Goal: Transaction & Acquisition: Purchase product/service

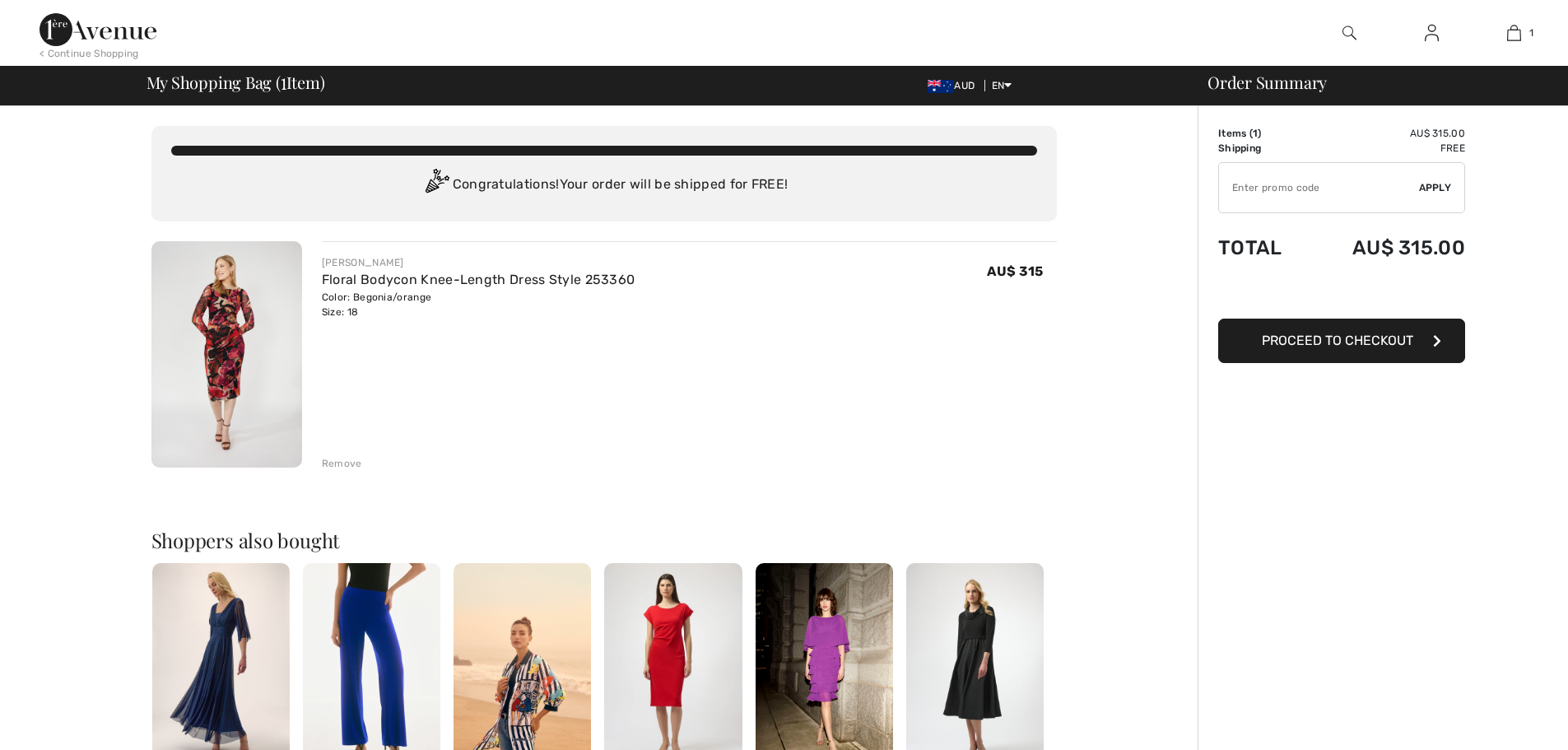
click at [206, 342] on img at bounding box center [227, 354] width 151 height 227
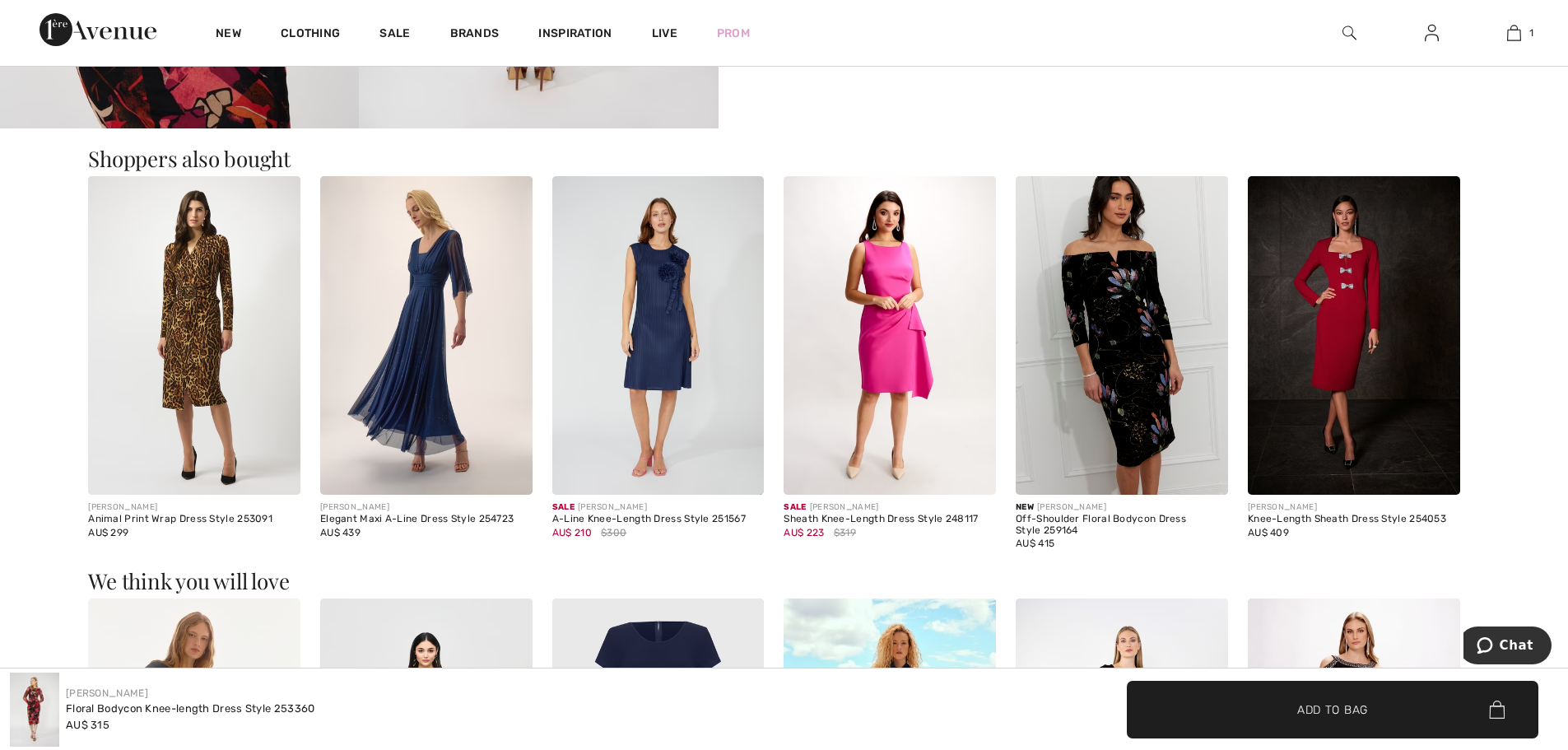
scroll to position [1318, 0]
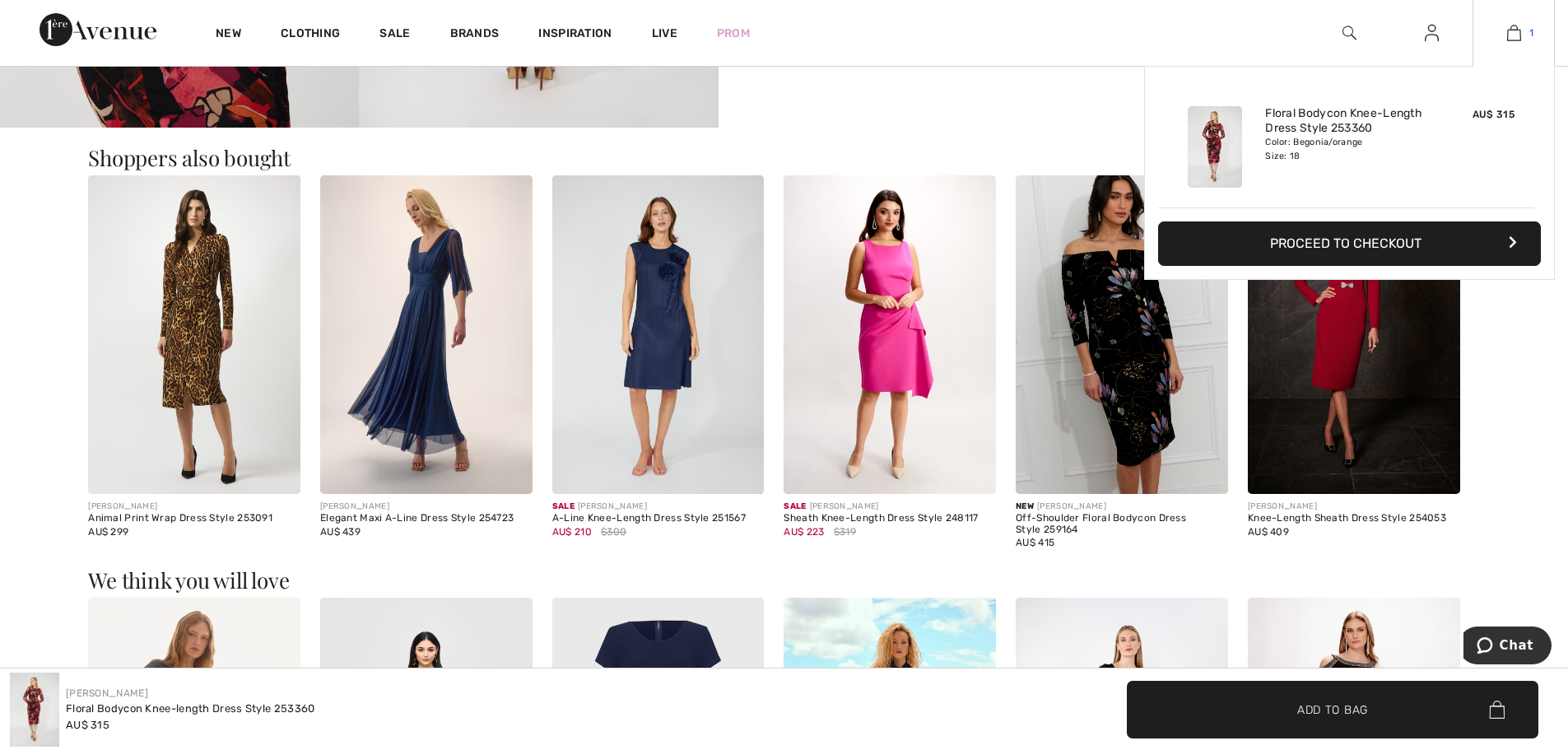
click at [1515, 24] on img at bounding box center [1514, 33] width 14 height 19
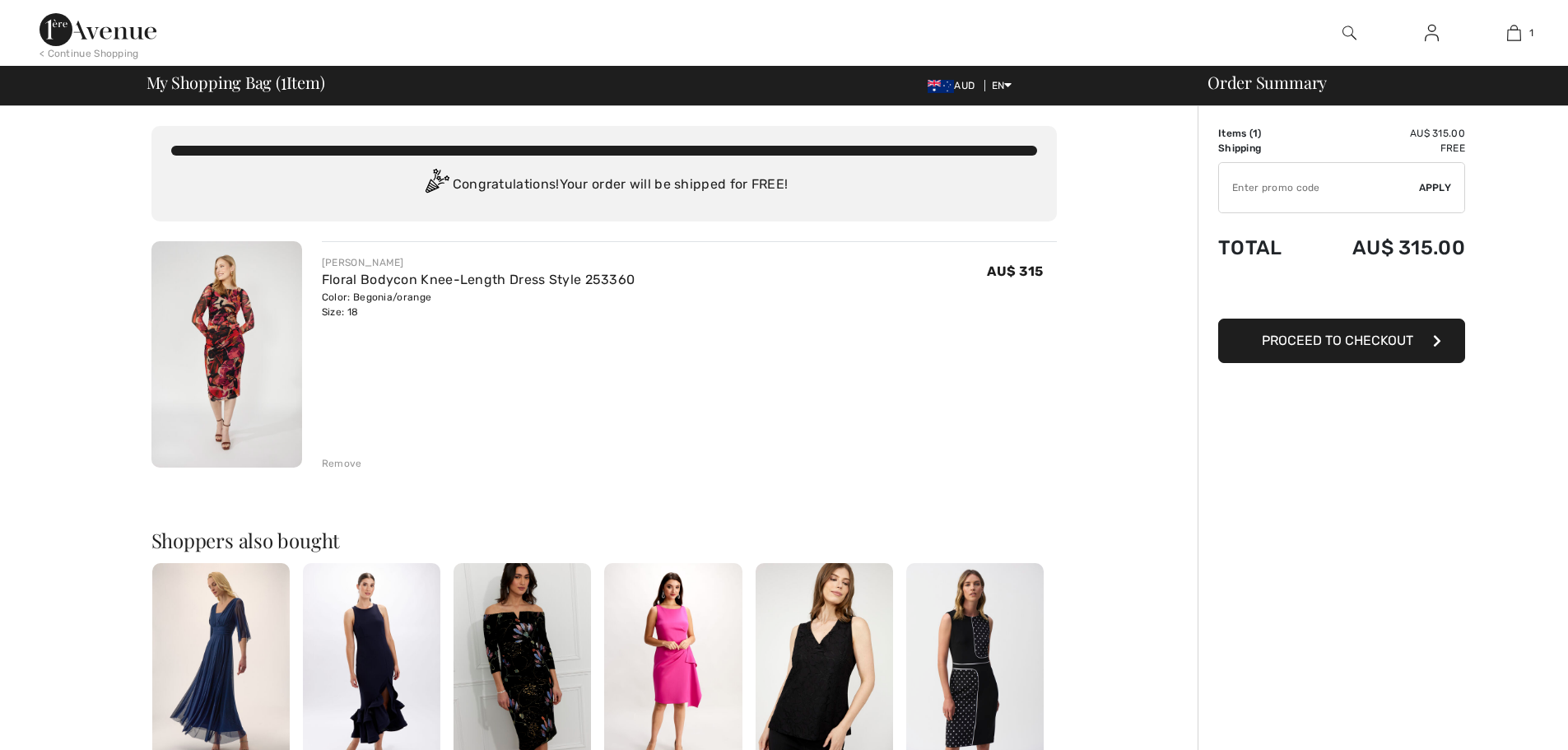
click at [1322, 347] on span "Proceed to Checkout" at bounding box center [1337, 341] width 151 height 15
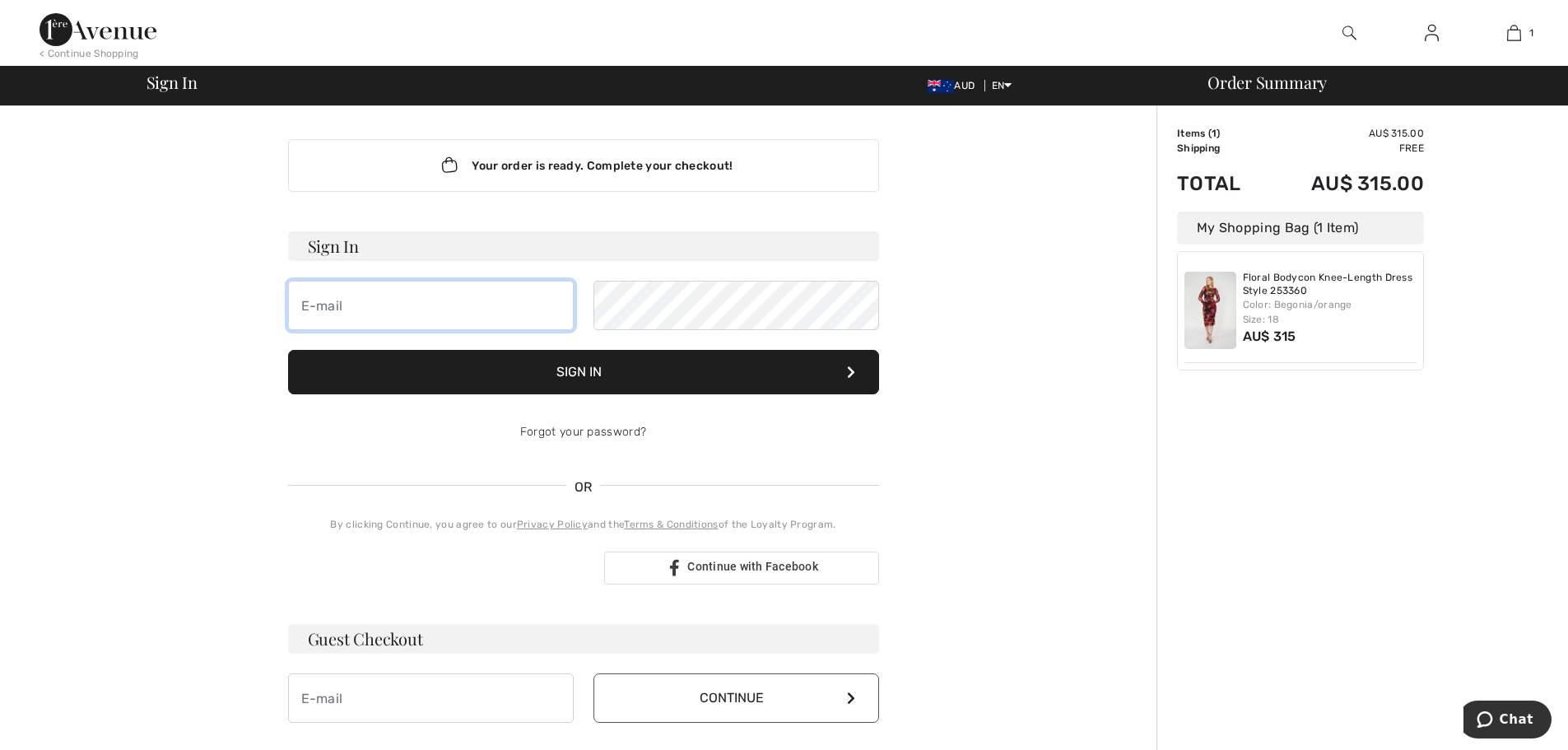
click at [350, 309] on input "email" at bounding box center [431, 305] width 286 height 49
type input "val.butcher@treadwellgroup.com.au"
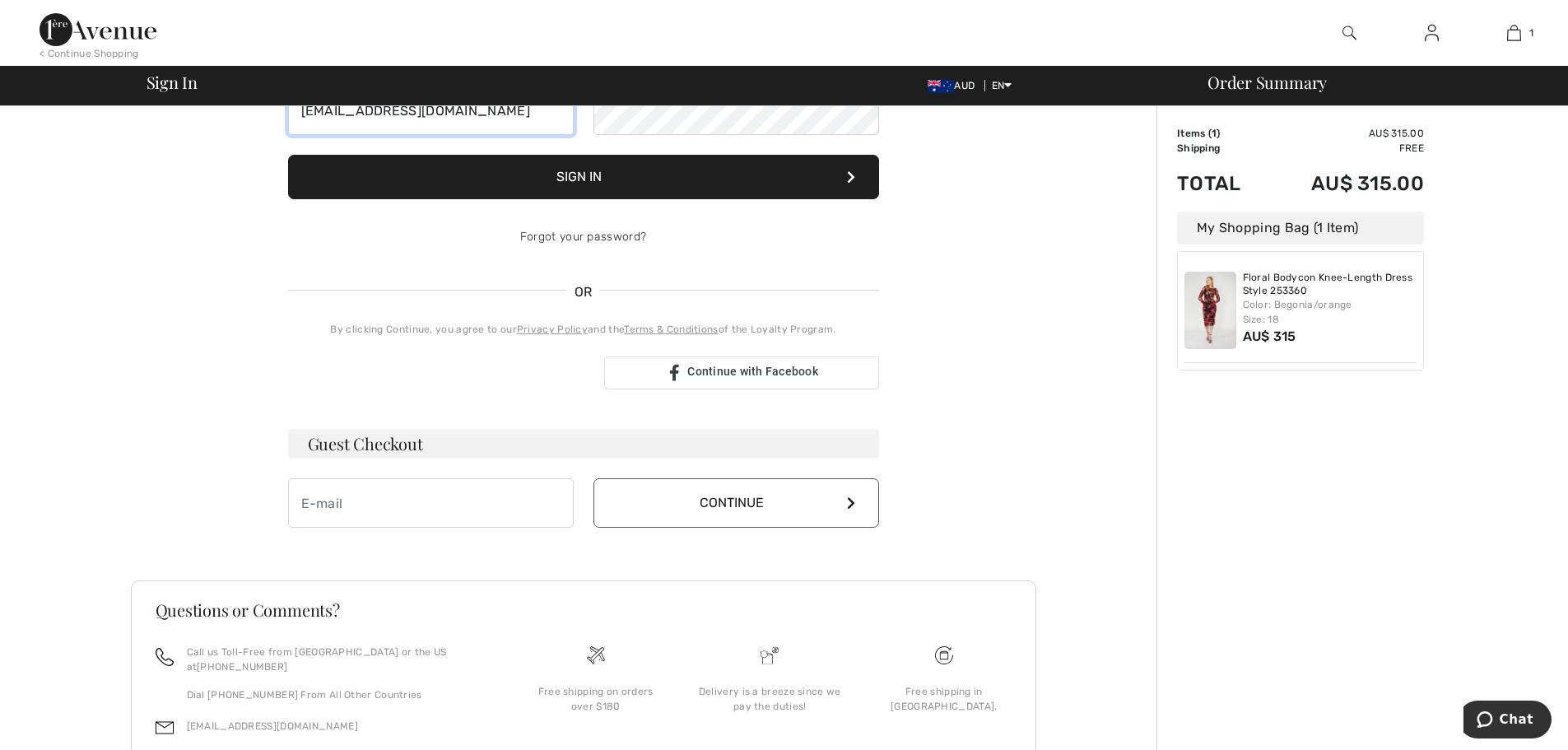
scroll to position [247, 0]
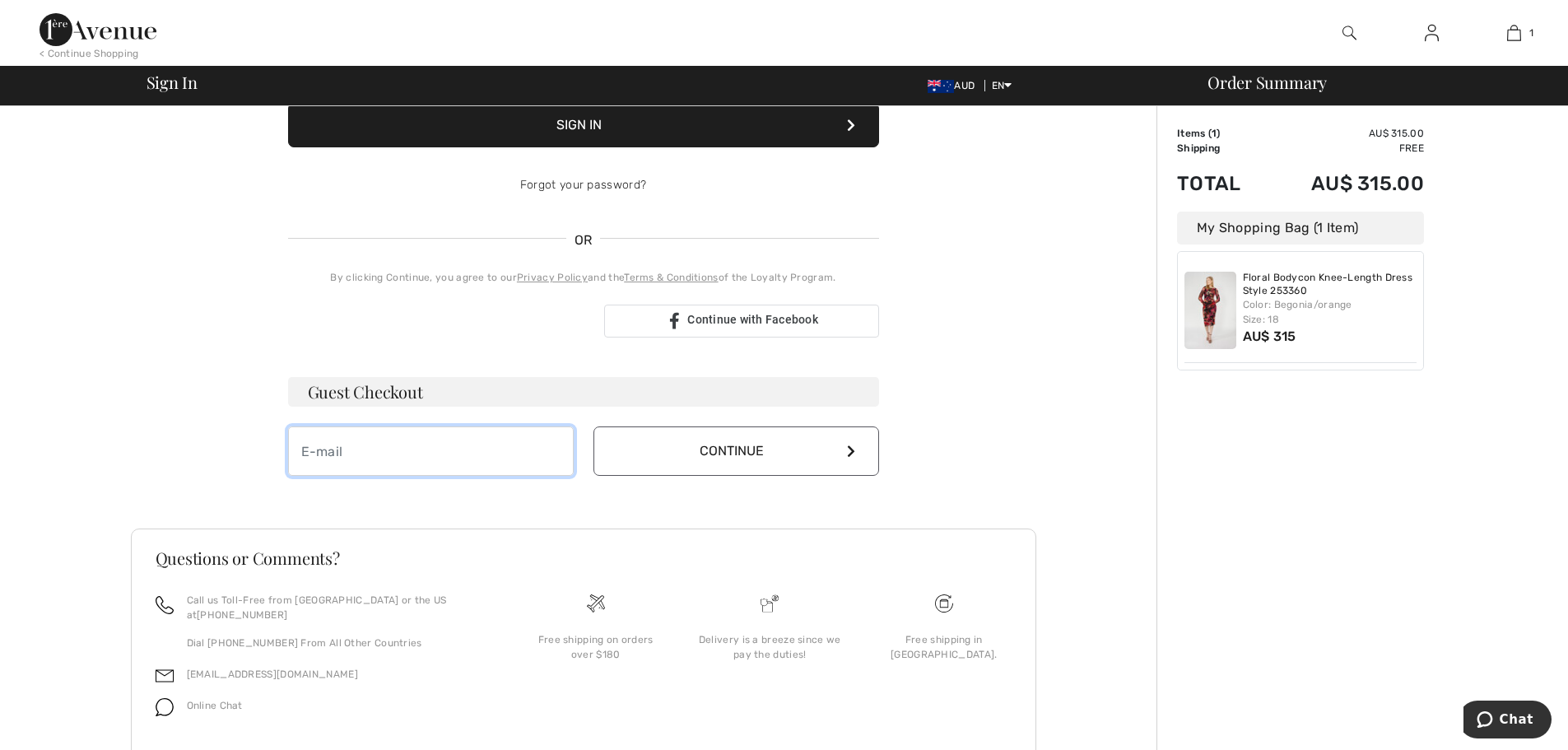
click at [372, 449] on input "email" at bounding box center [431, 451] width 286 height 49
type input "val.butcher@treadwellgroup.com.au"
click at [734, 457] on button "Continue" at bounding box center [736, 451] width 286 height 49
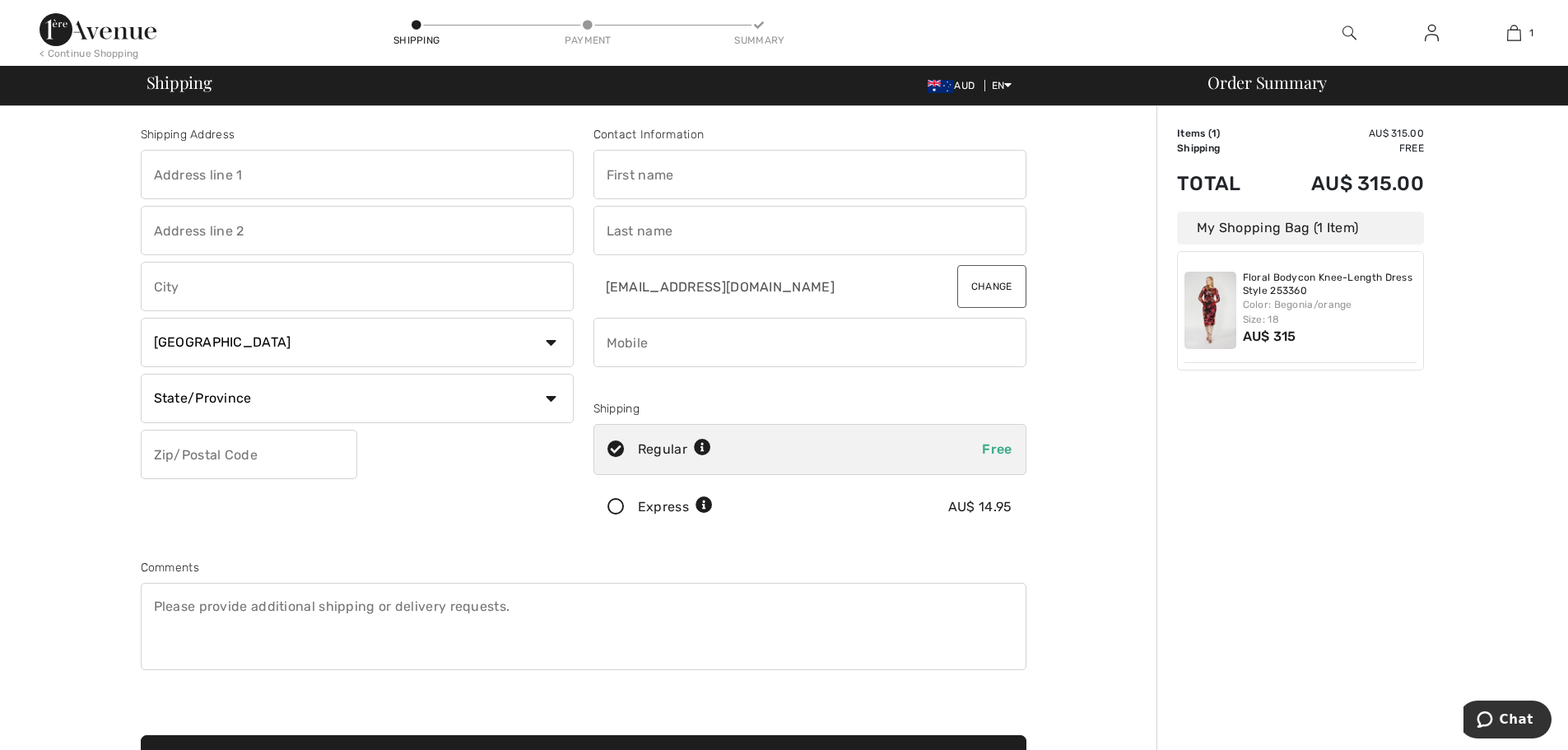
click at [227, 180] on input "text" at bounding box center [357, 174] width 433 height 49
type input "20 Atlantic RD"
type input "Mount Barker"
select select "AU"
type input "5251"
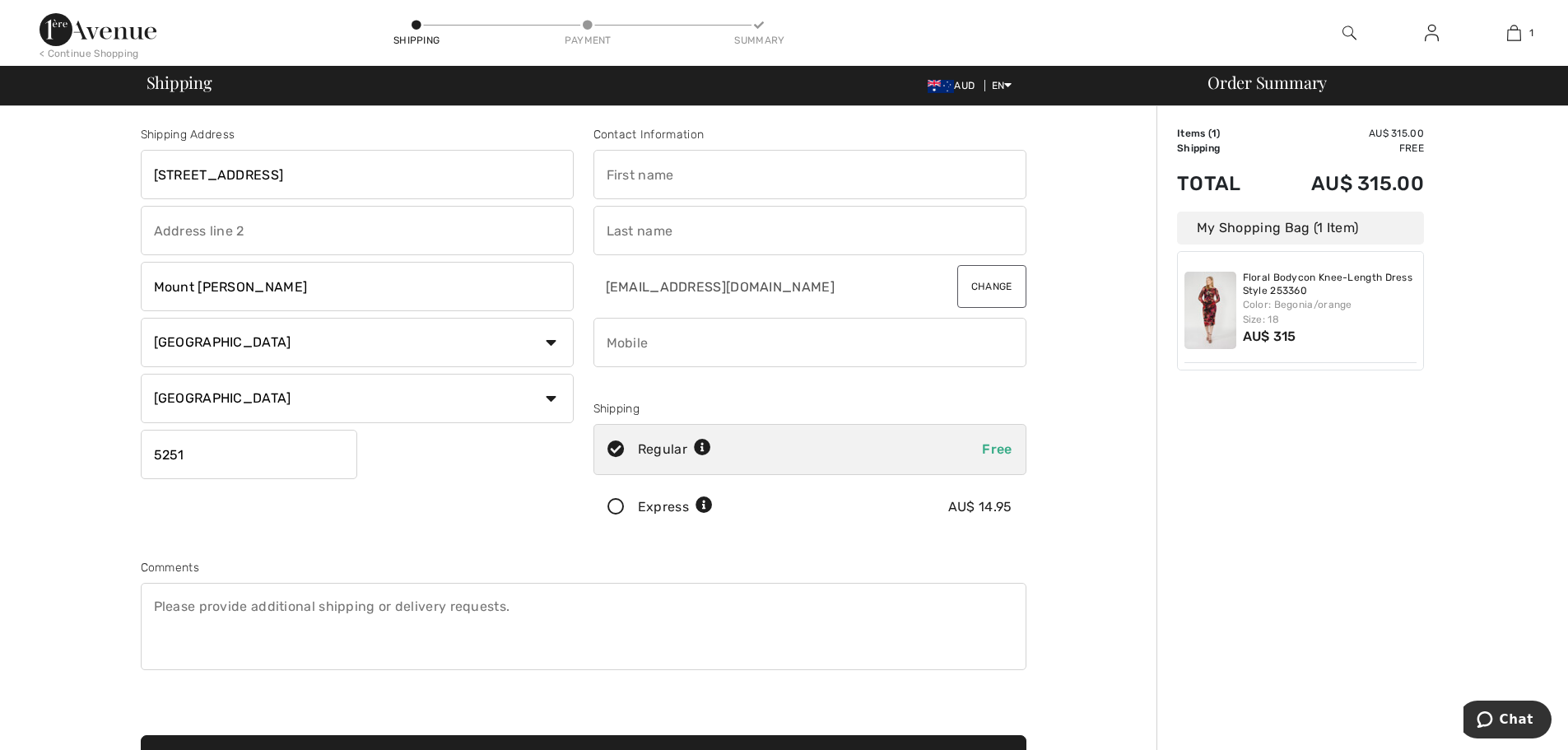
type input "[PERSON_NAME]"
type input "Butcher"
type input "SA"
click at [241, 179] on input "[STREET_ADDRESS]" at bounding box center [357, 174] width 433 height 49
type input "[STREET_ADDRESS]"
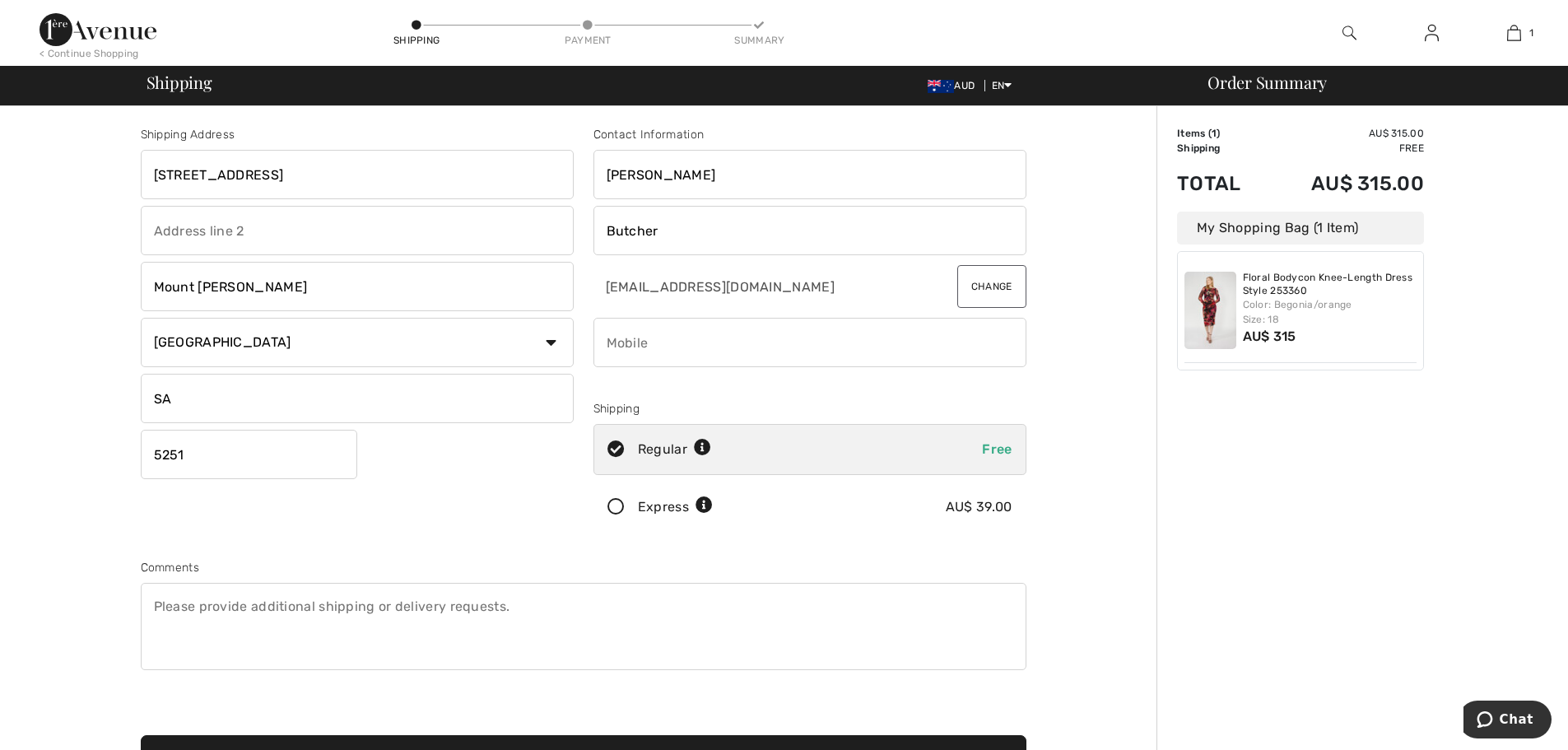
click at [646, 340] on input "phone" at bounding box center [810, 342] width 433 height 49
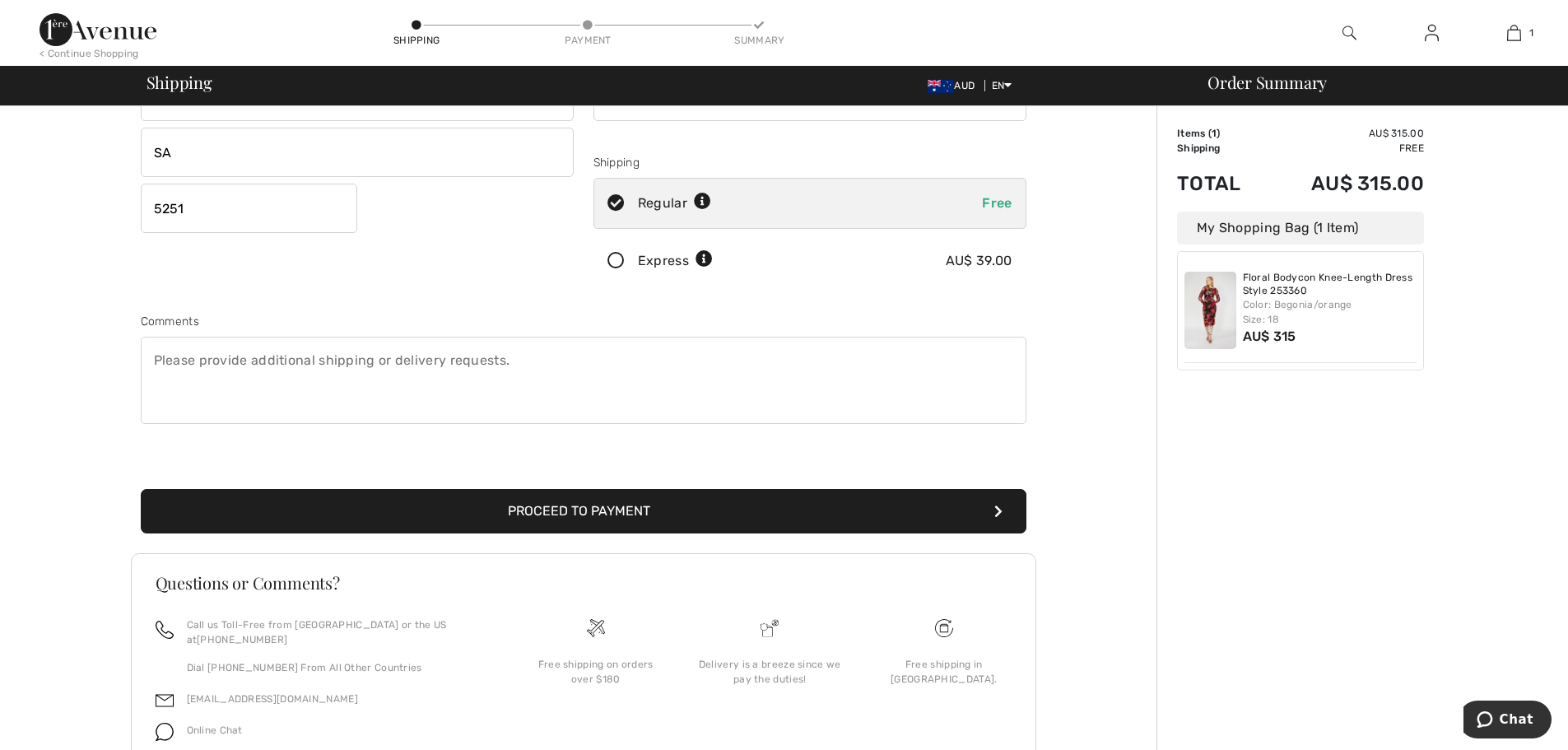
scroll to position [247, 0]
type input "0437071111"
click at [541, 508] on button "Proceed to Payment" at bounding box center [584, 511] width 886 height 44
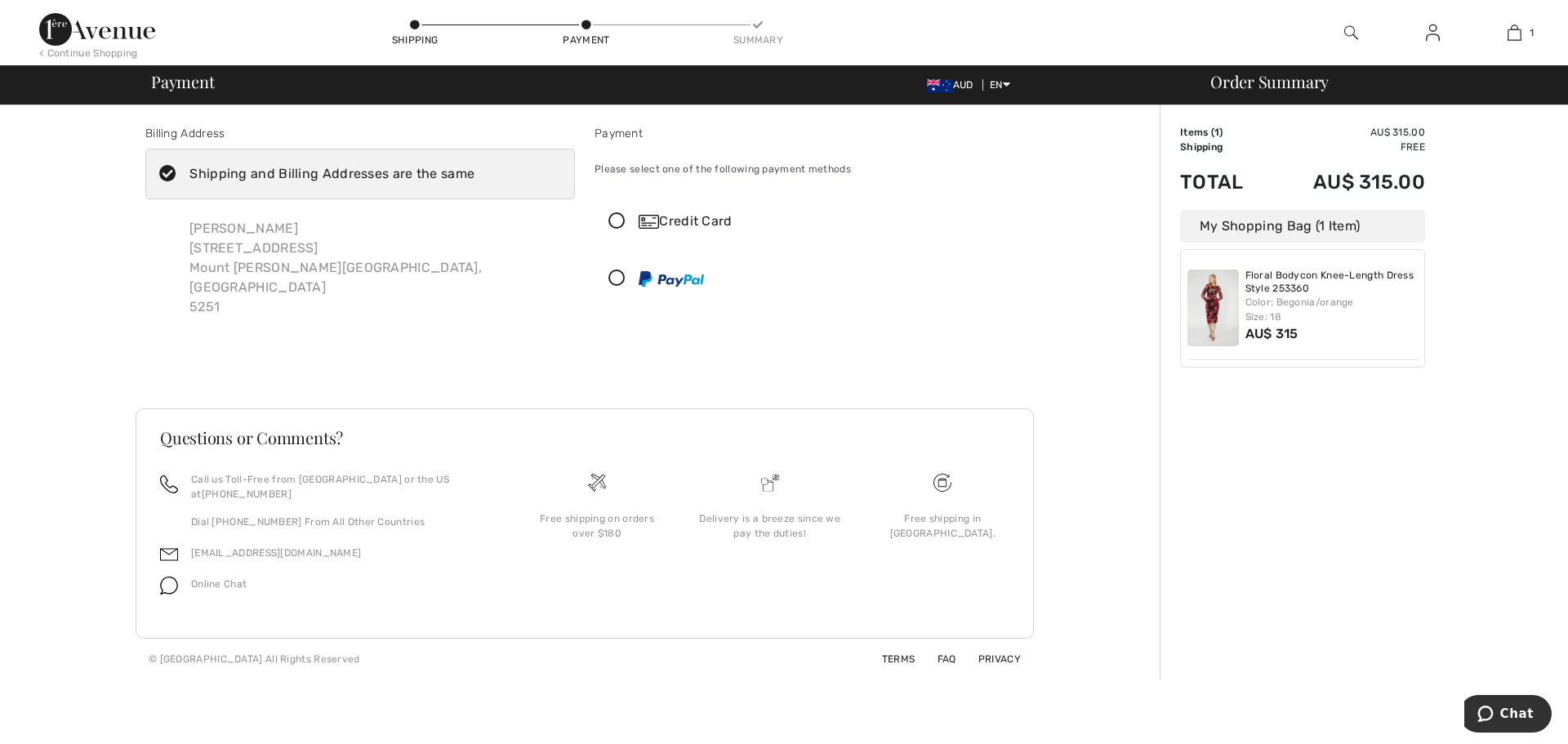
click at [618, 219] on icon at bounding box center [616, 222] width 43 height 17
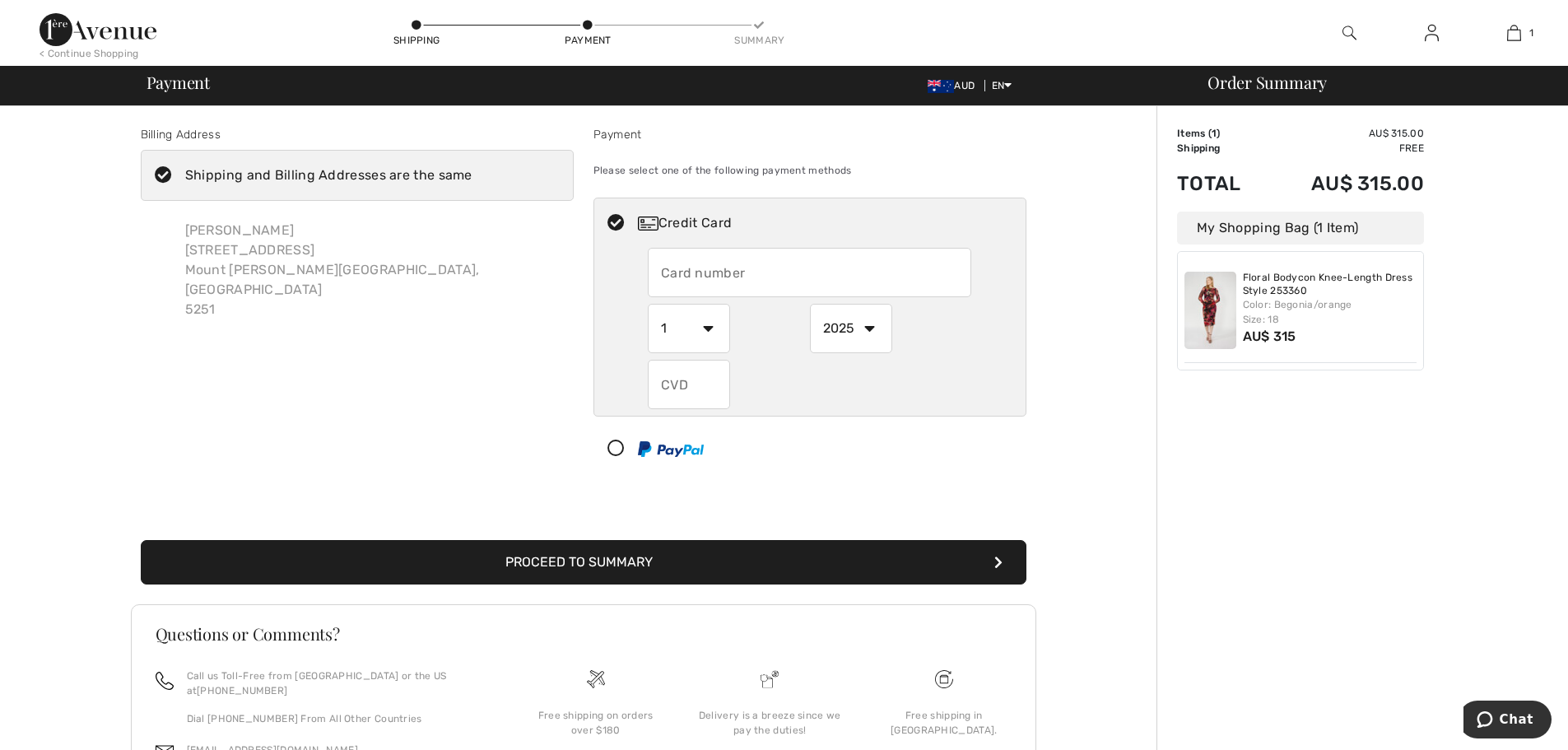
click at [698, 275] on input "text" at bounding box center [809, 272] width 323 height 49
type input "516310307998085"
click at [706, 327] on select "1 2 3 4 5 6 7 8 9 10 11 12" at bounding box center [688, 328] width 82 height 49
select select "10"
click at [866, 324] on select "2025 2026 2027 2028 2029 2030 2031 2032 2033 2034 2035" at bounding box center [850, 328] width 82 height 49
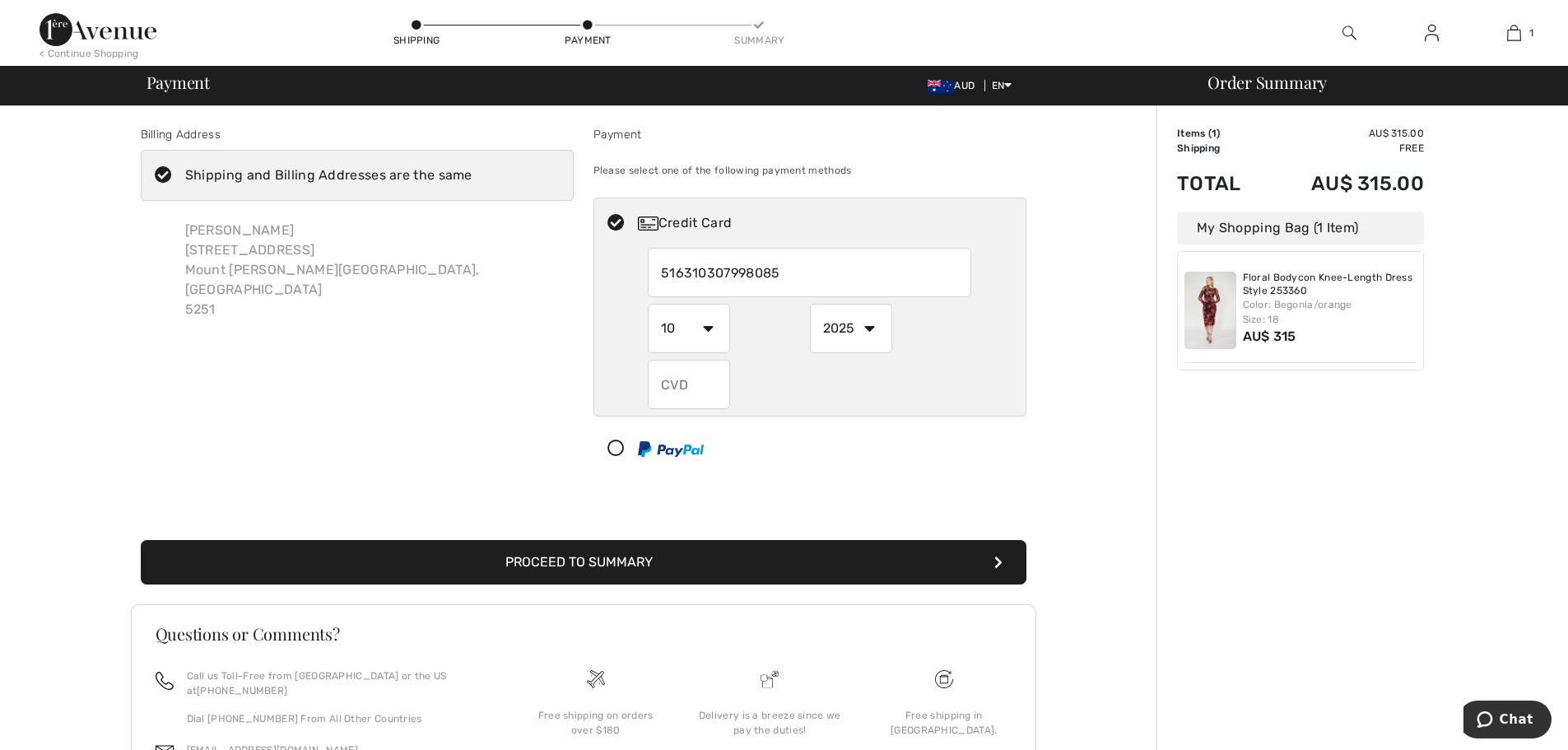
select select "2027"
click at [810, 304] on select "2025 2026 2027 2028 2029 2030 2031 2032 2033 2034 2035" at bounding box center [850, 328] width 82 height 49
click at [697, 391] on input "text" at bounding box center [688, 384] width 82 height 49
type input "535"
click at [867, 560] on button "Proceed to Summary" at bounding box center [584, 563] width 886 height 44
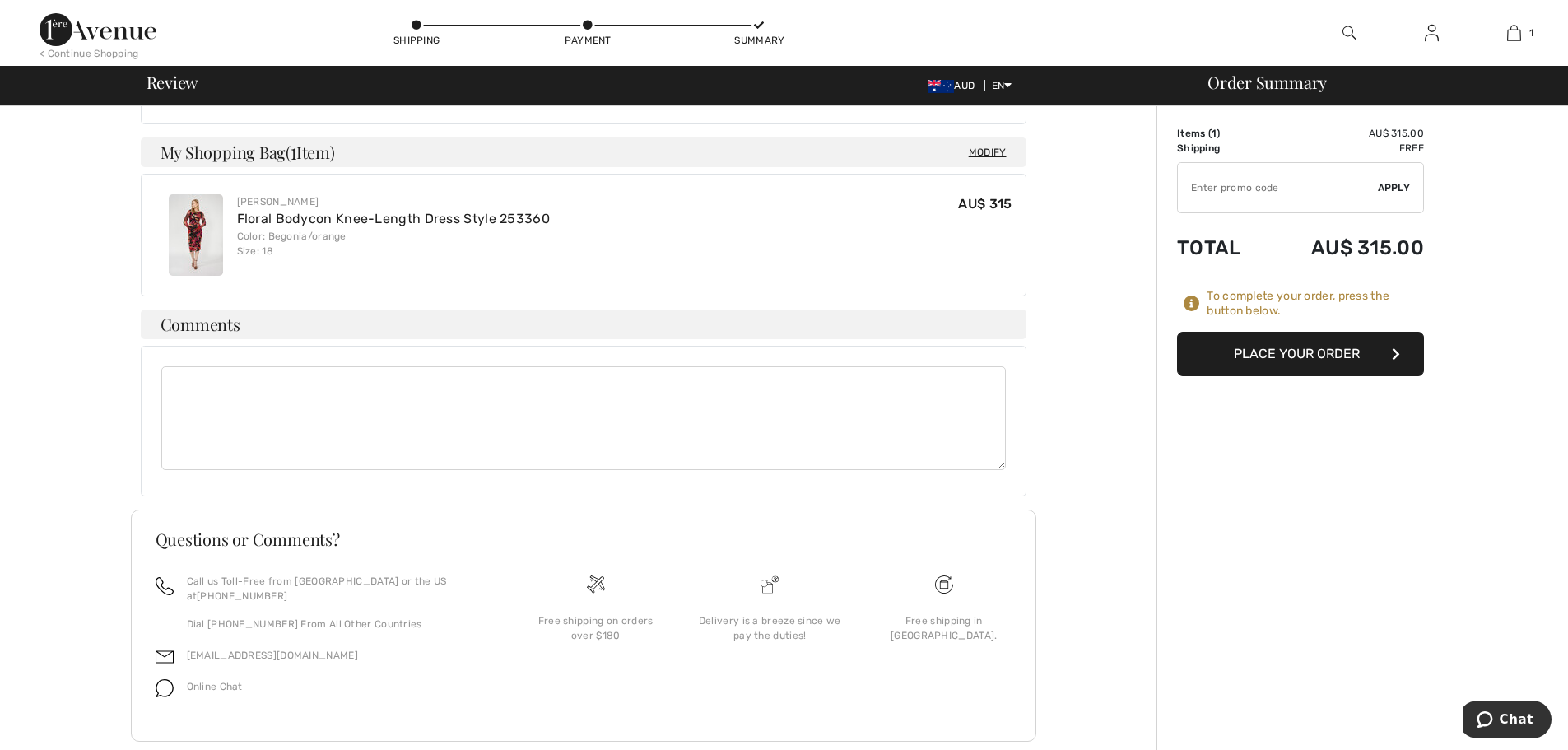
scroll to position [847, 0]
click at [990, 143] on span "Modify" at bounding box center [987, 151] width 38 height 16
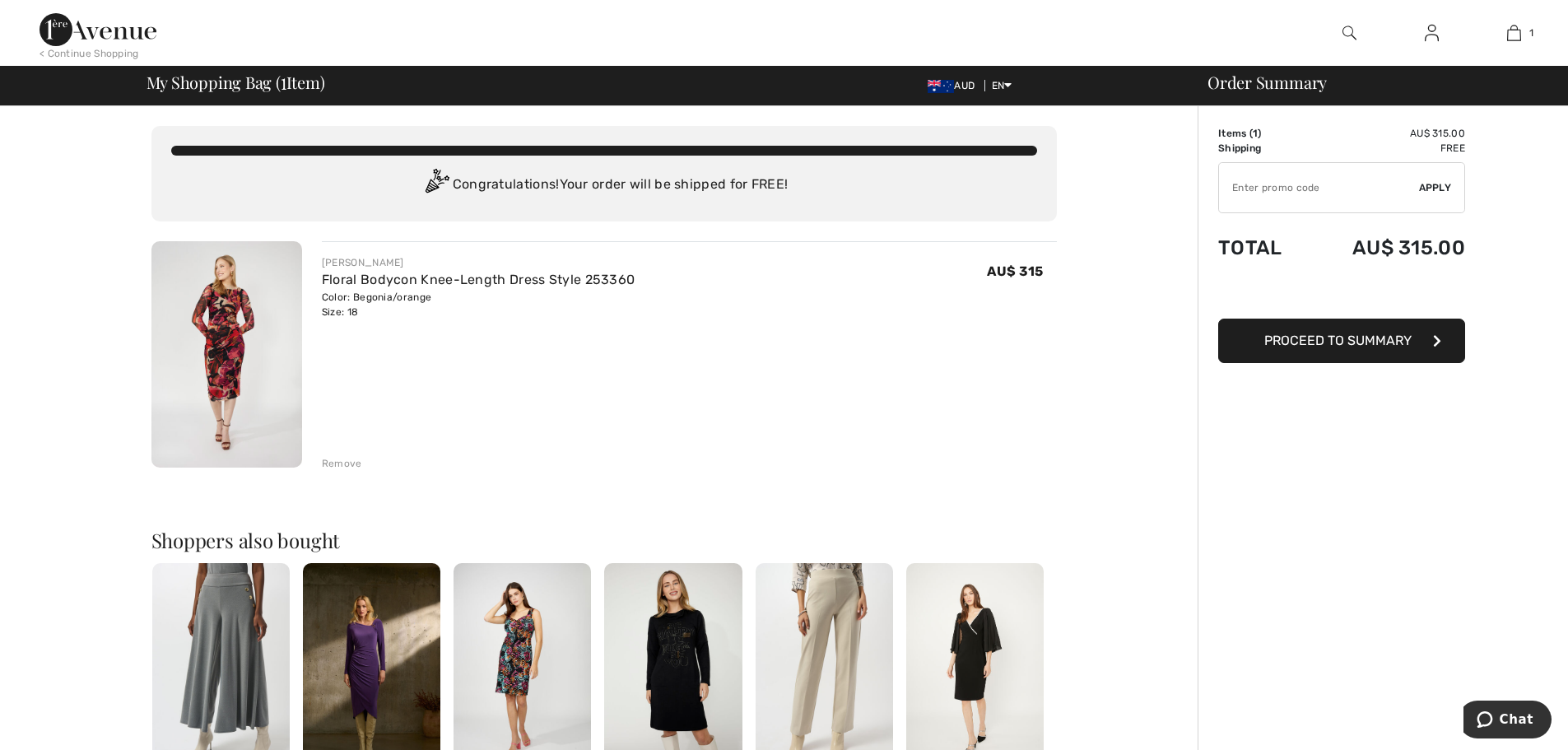
click at [242, 347] on img at bounding box center [227, 354] width 151 height 227
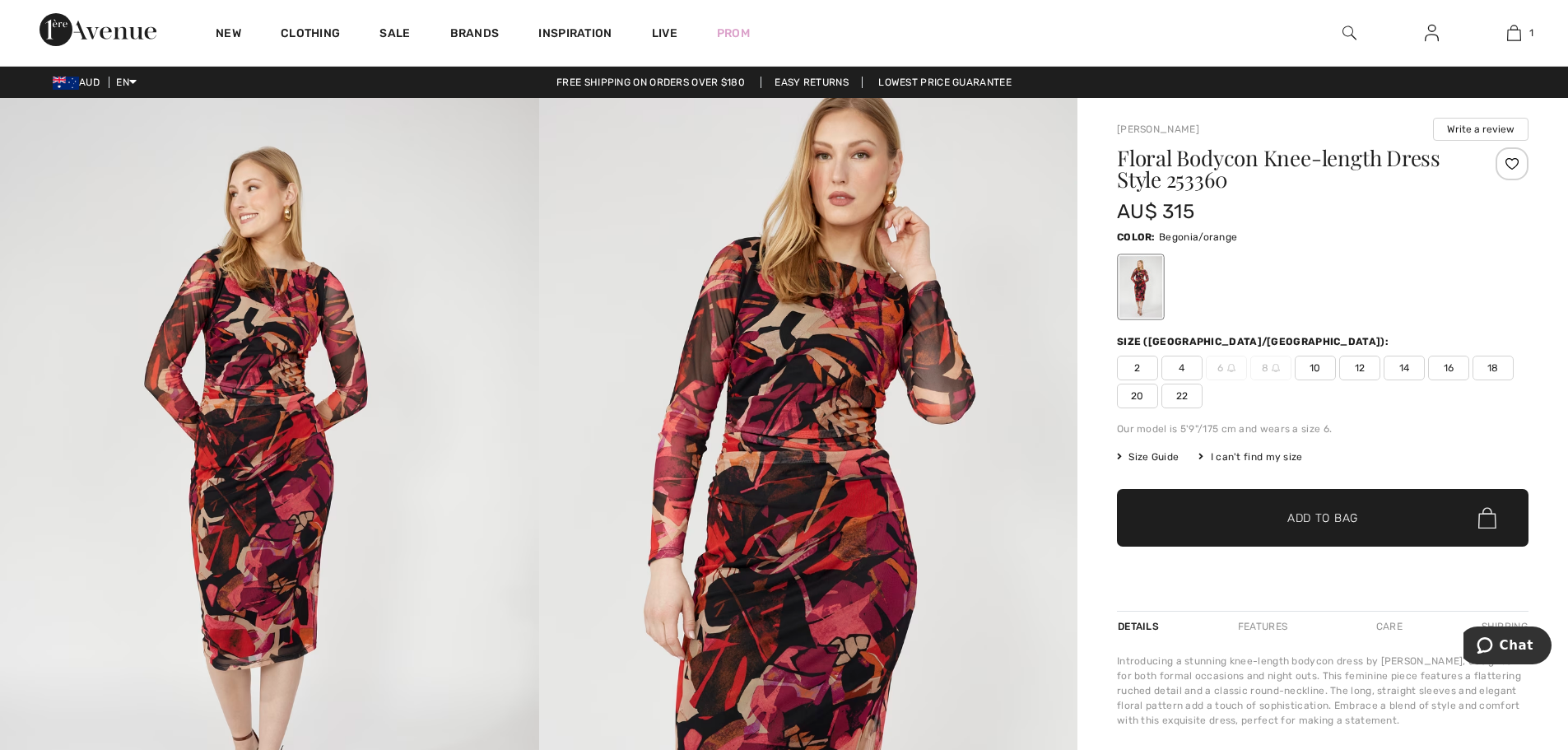
click at [1452, 372] on span "16" at bounding box center [1448, 368] width 41 height 25
click at [1159, 458] on span "Size Guide" at bounding box center [1147, 457] width 62 height 14
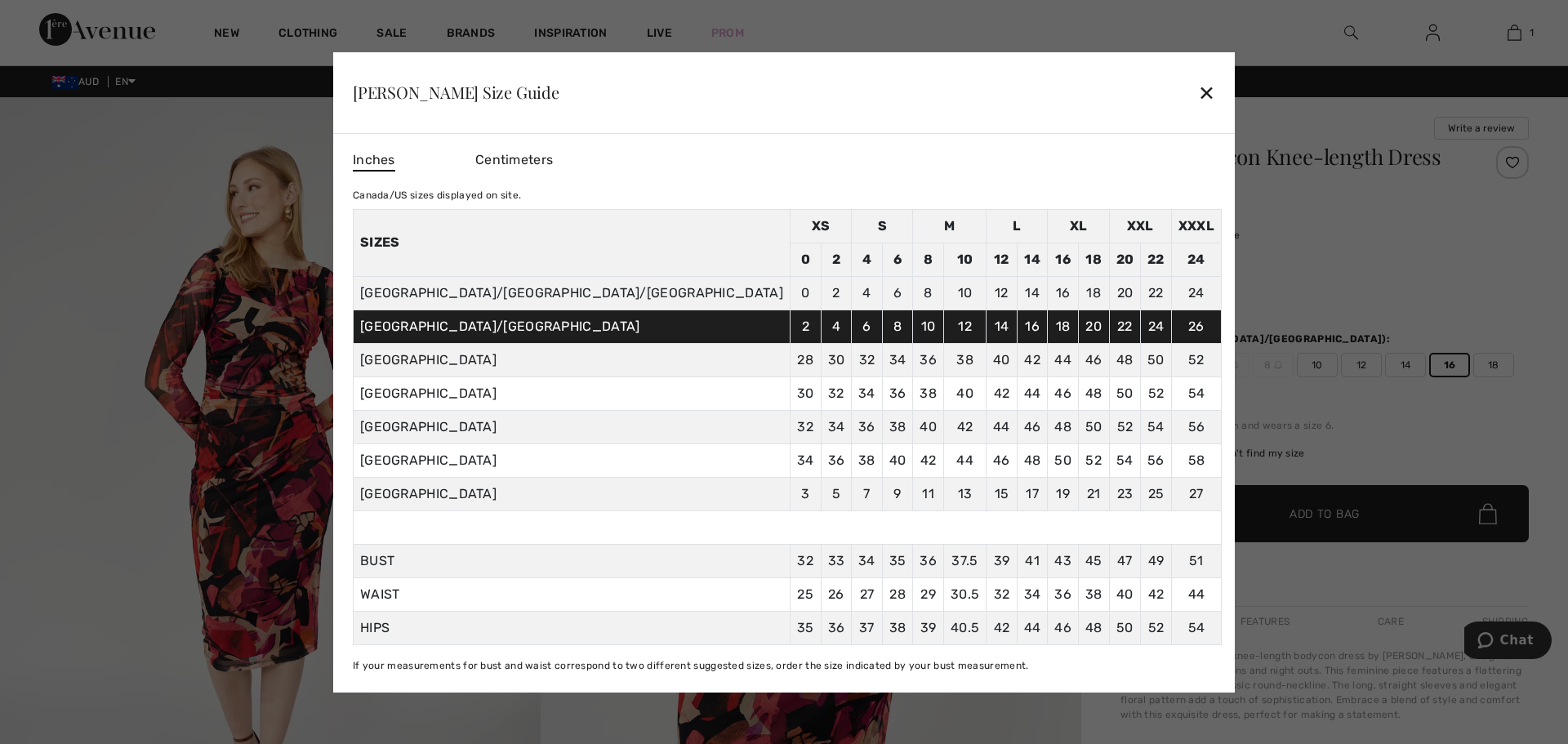
click at [552, 161] on span "Centimeters" at bounding box center [513, 160] width 78 height 15
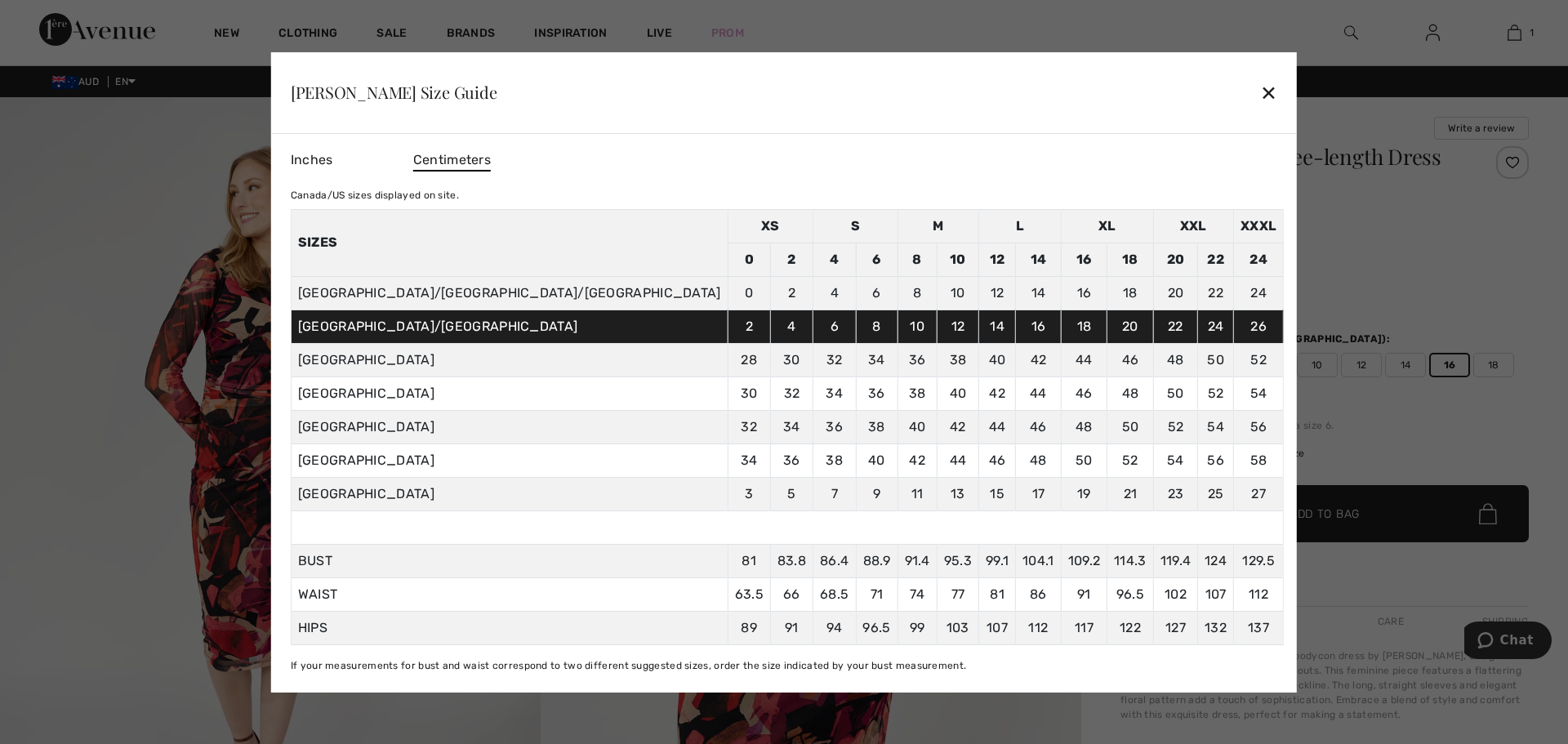
click at [1260, 86] on div "✕" at bounding box center [1268, 92] width 17 height 34
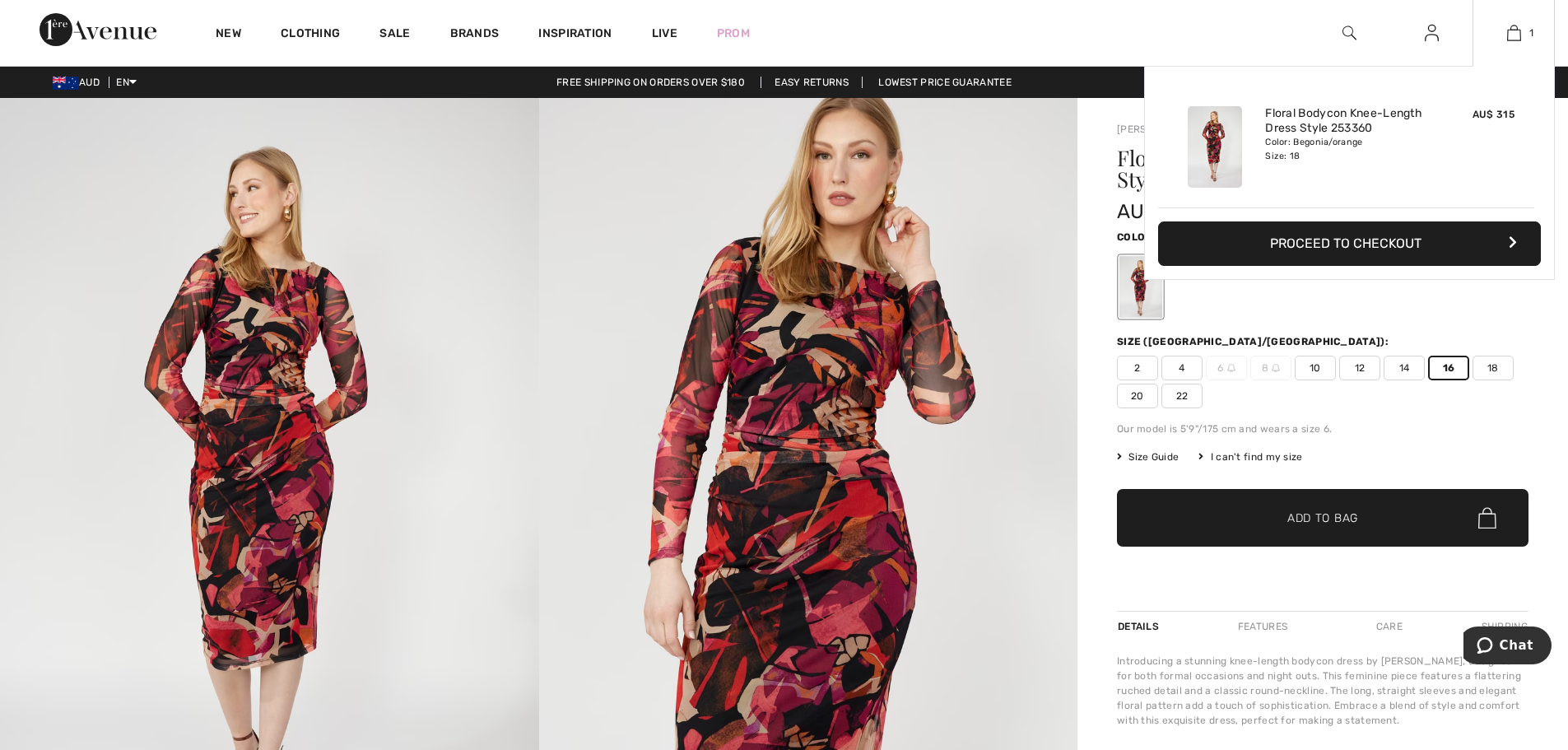
click at [1349, 244] on button "Proceed to Checkout" at bounding box center [1349, 243] width 383 height 44
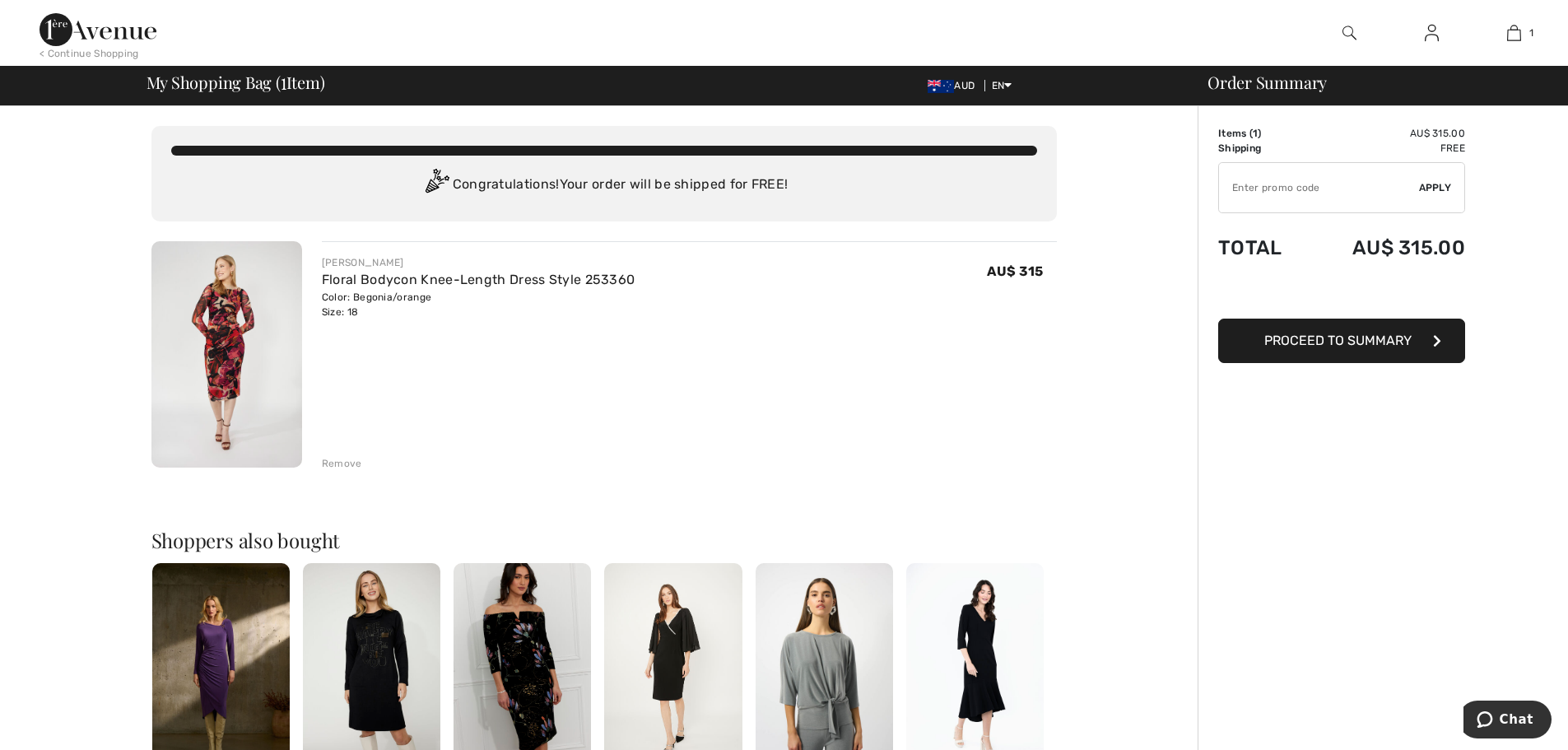
click at [1398, 344] on span "Proceed to Summary" at bounding box center [1337, 341] width 148 height 15
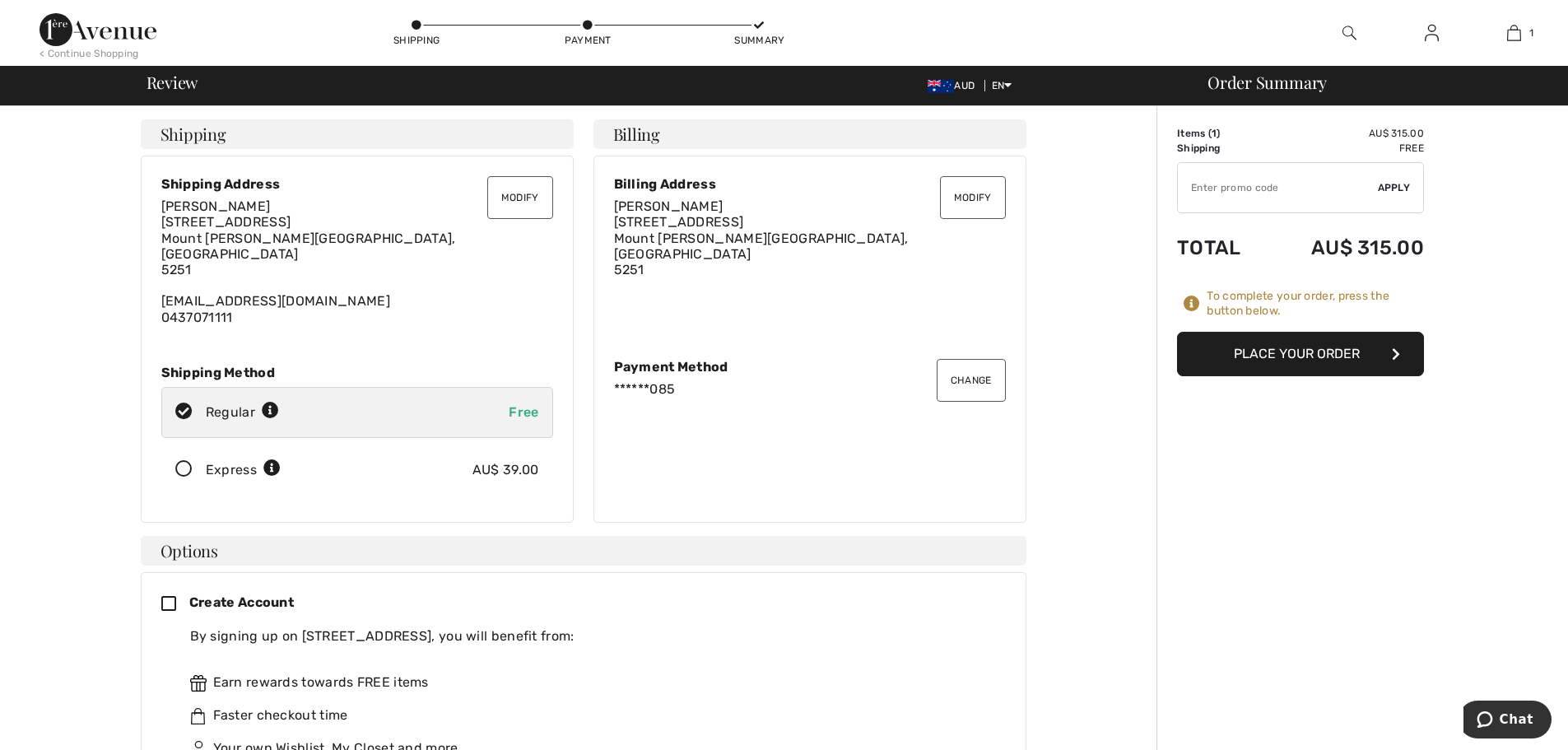
scroll to position [82, 0]
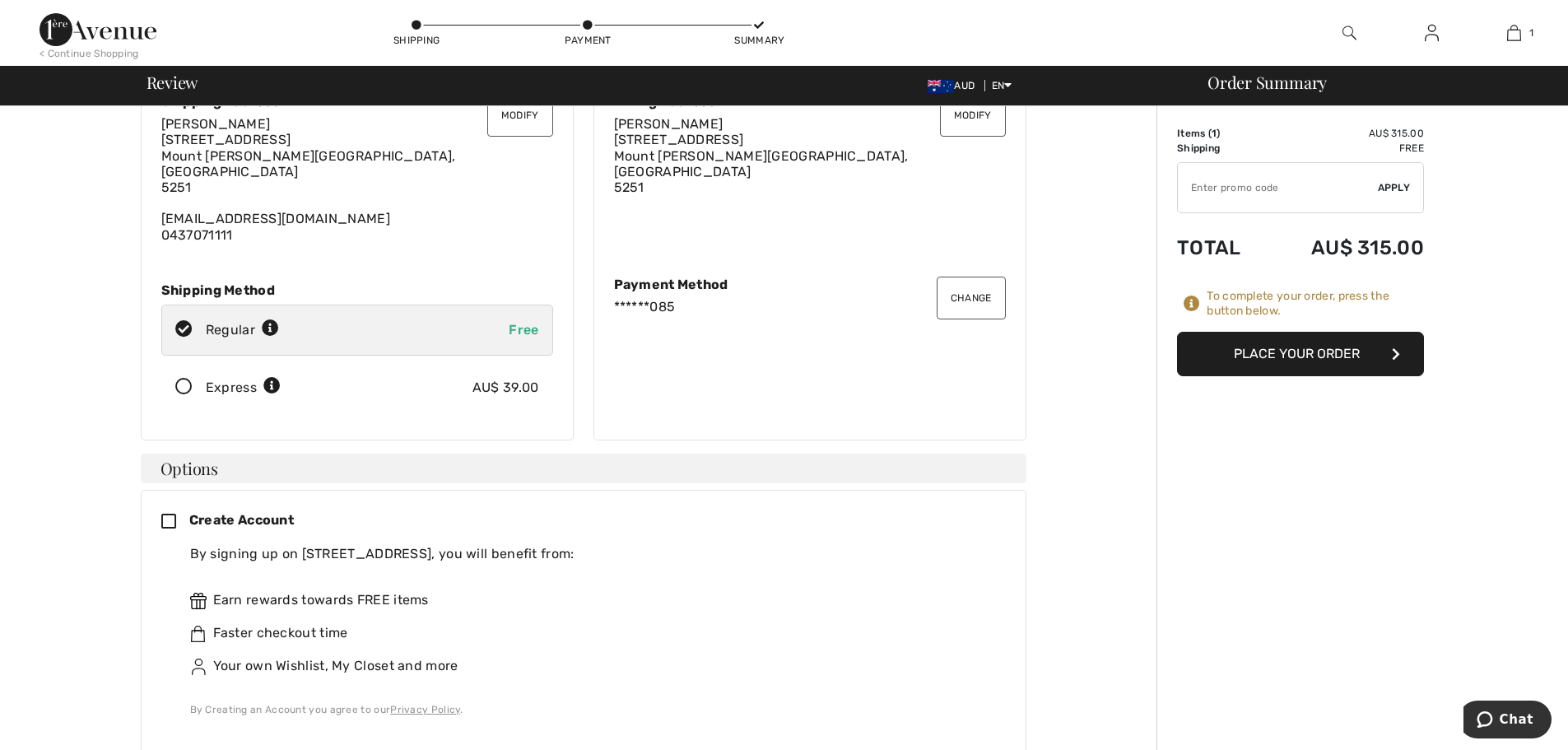
click at [1346, 350] on button "Place Your Order" at bounding box center [1301, 354] width 247 height 44
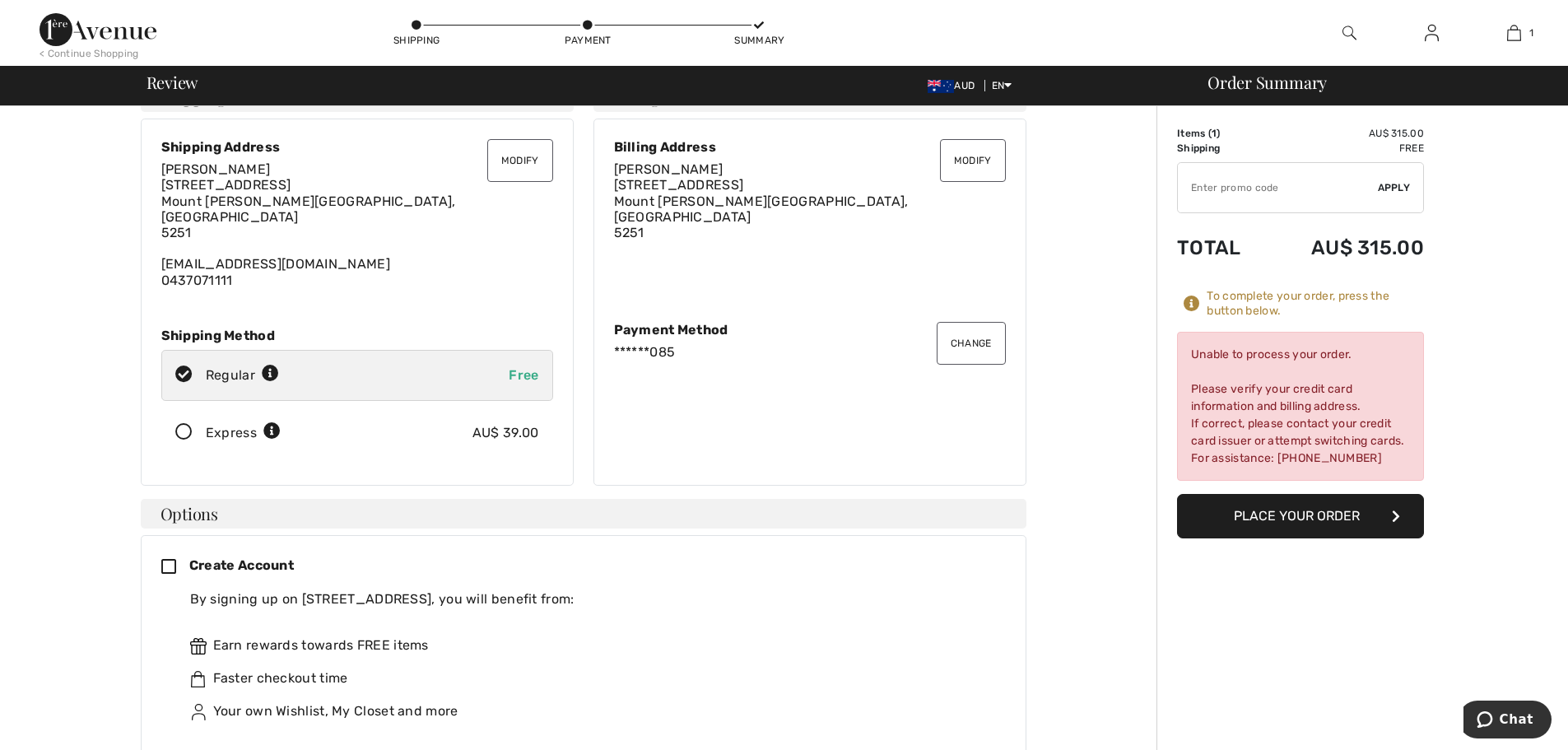
scroll to position [0, 0]
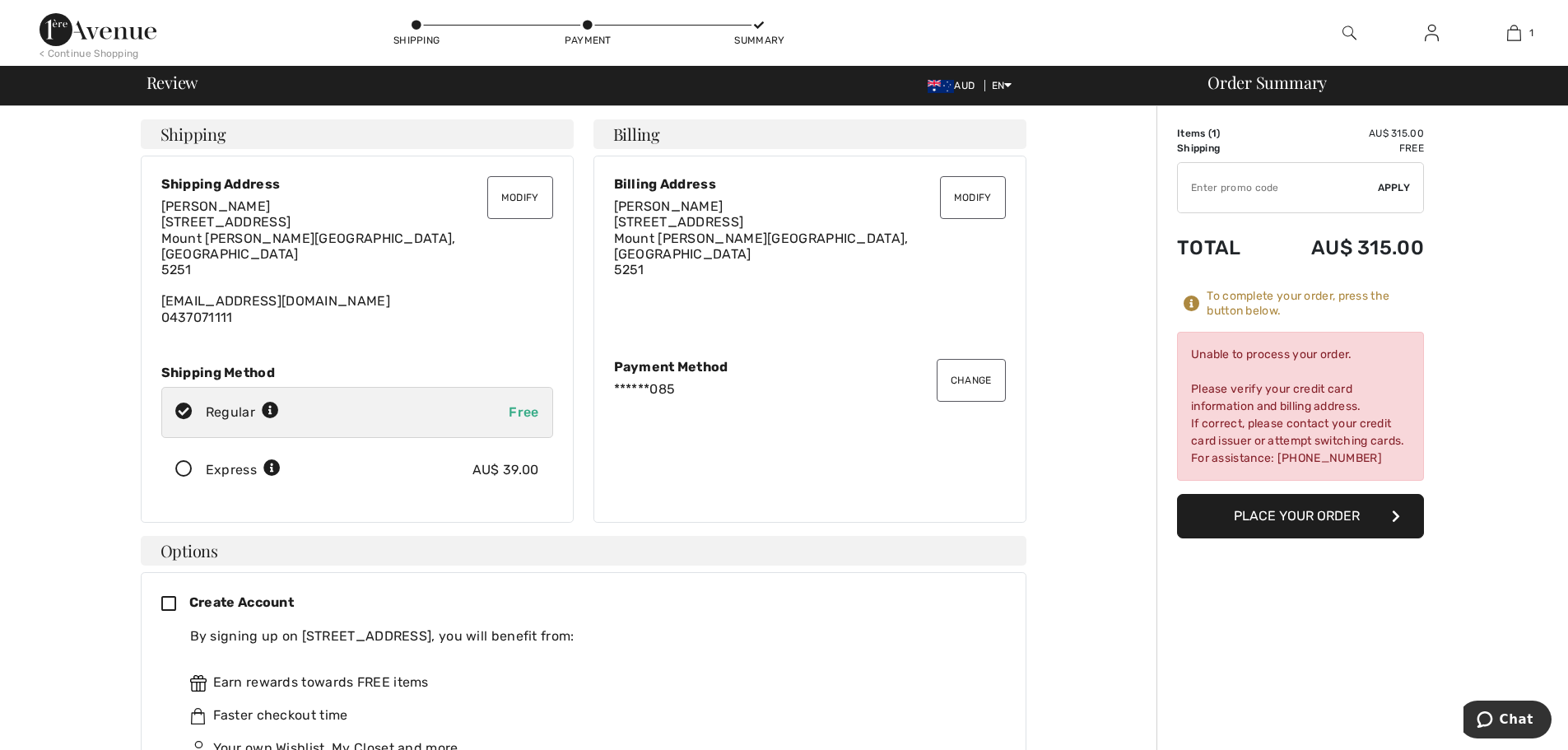
click at [981, 375] on button "Change" at bounding box center [972, 380] width 69 height 42
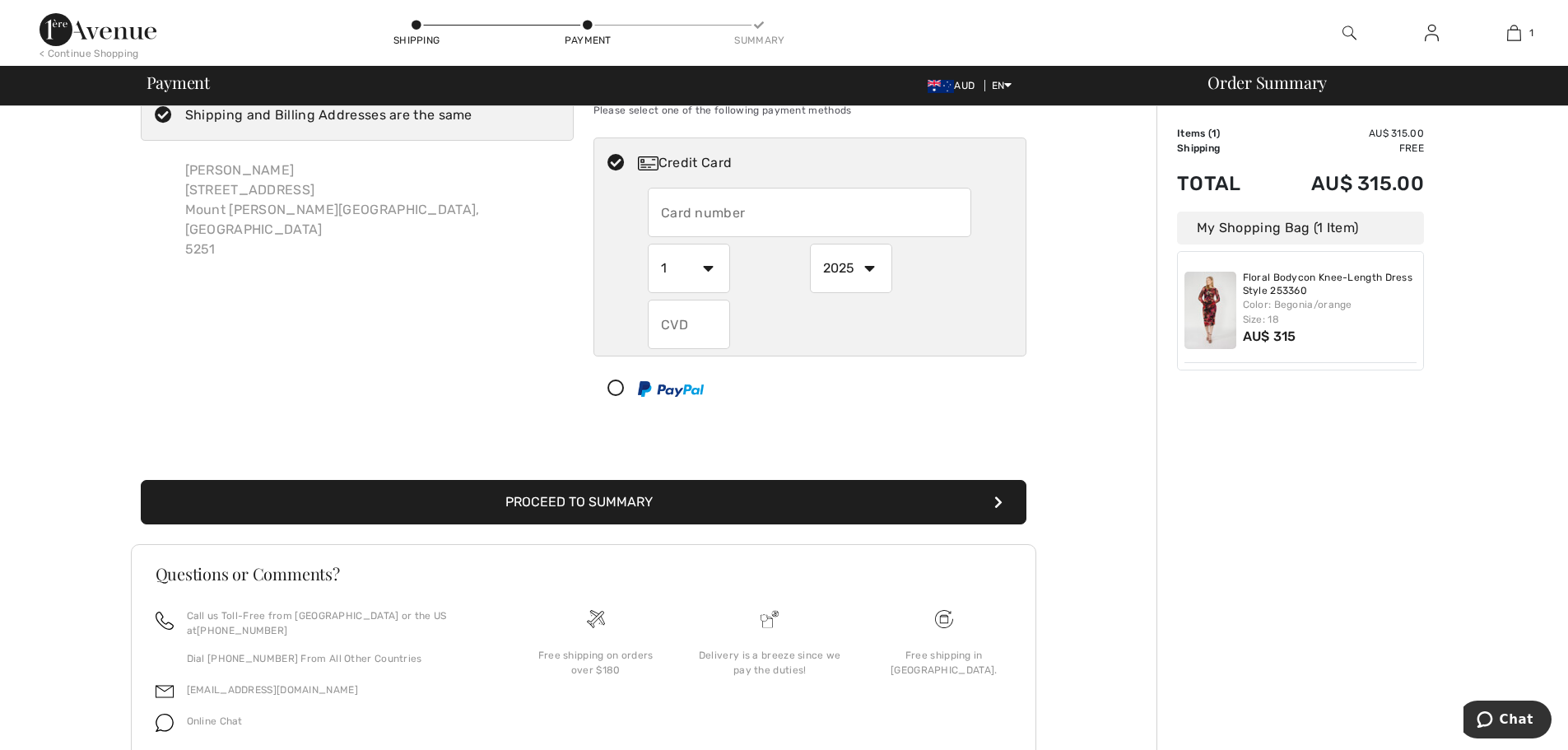
drag, startPoint x: 738, startPoint y: 205, endPoint x: 1530, endPoint y: 133, distance: 795.3
click at [750, 201] on input "text" at bounding box center [809, 211] width 323 height 49
radio input "true"
type input "[CREDIT_CARD_NUMBER]"
select select "10"
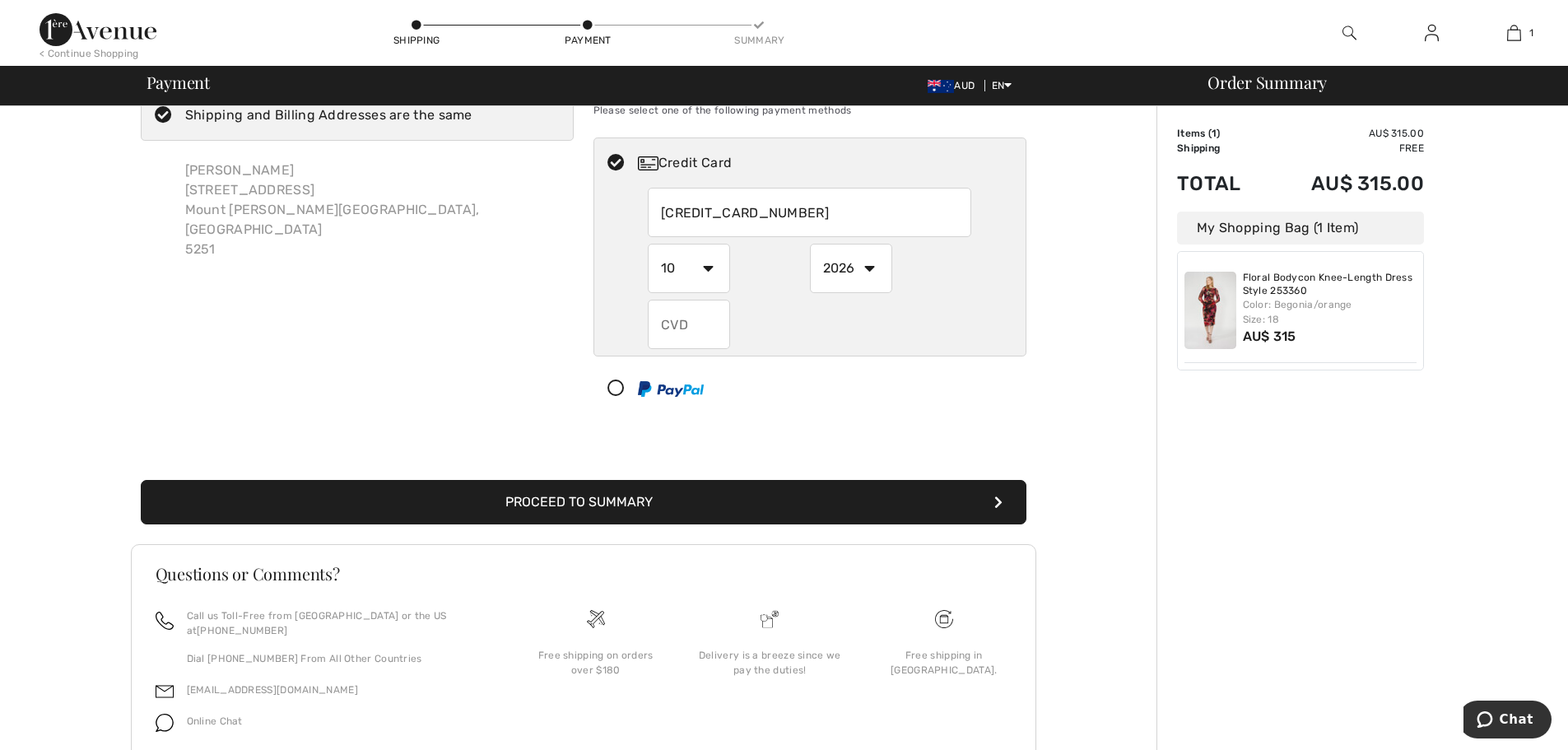
select select "2027"
type input "535"
click at [742, 507] on button "Proceed to Summary" at bounding box center [584, 502] width 886 height 44
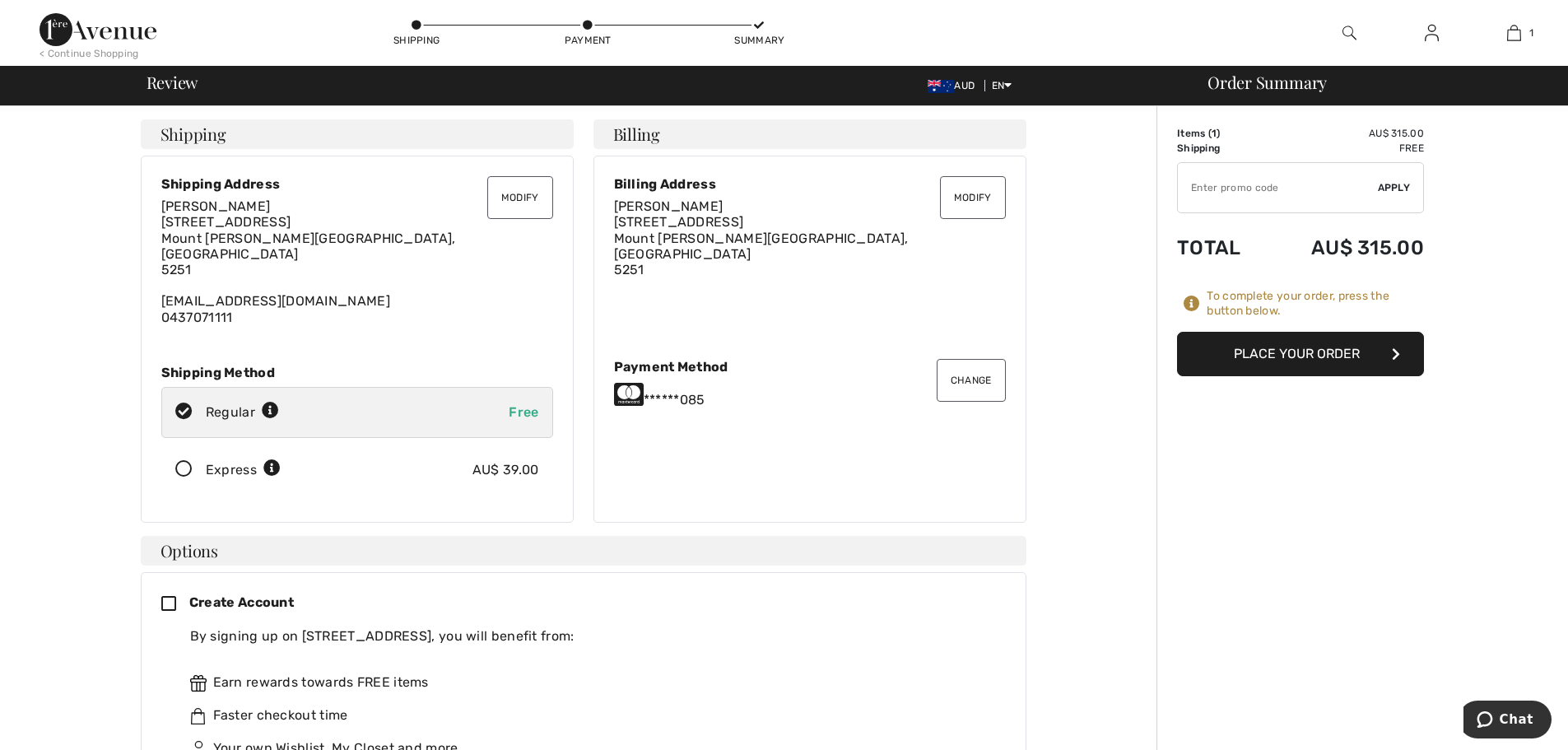
click at [1306, 366] on button "Place Your Order" at bounding box center [1301, 354] width 247 height 44
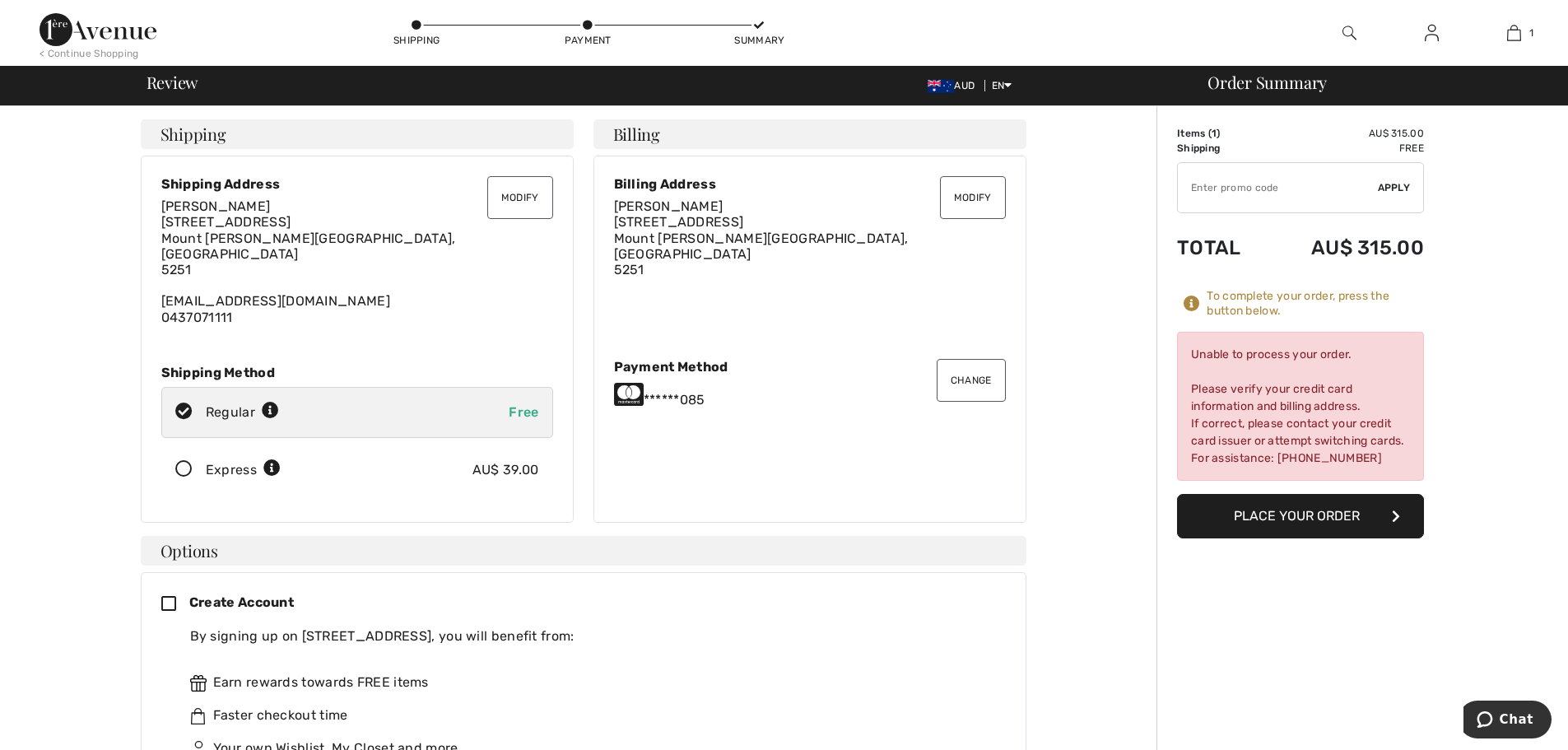
click at [976, 378] on button "Change" at bounding box center [972, 380] width 69 height 42
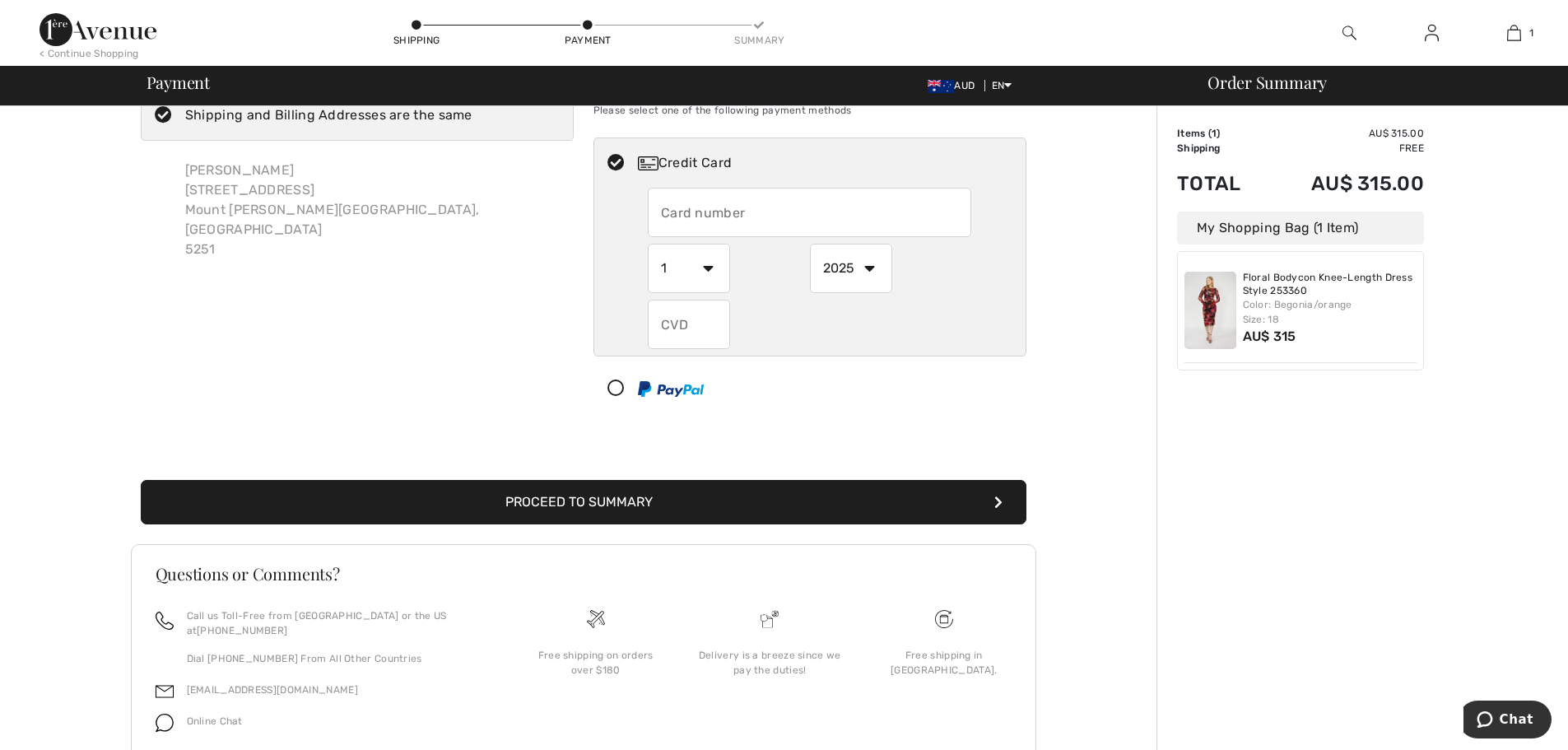
click at [713, 213] on input "text" at bounding box center [809, 211] width 323 height 49
radio input "true"
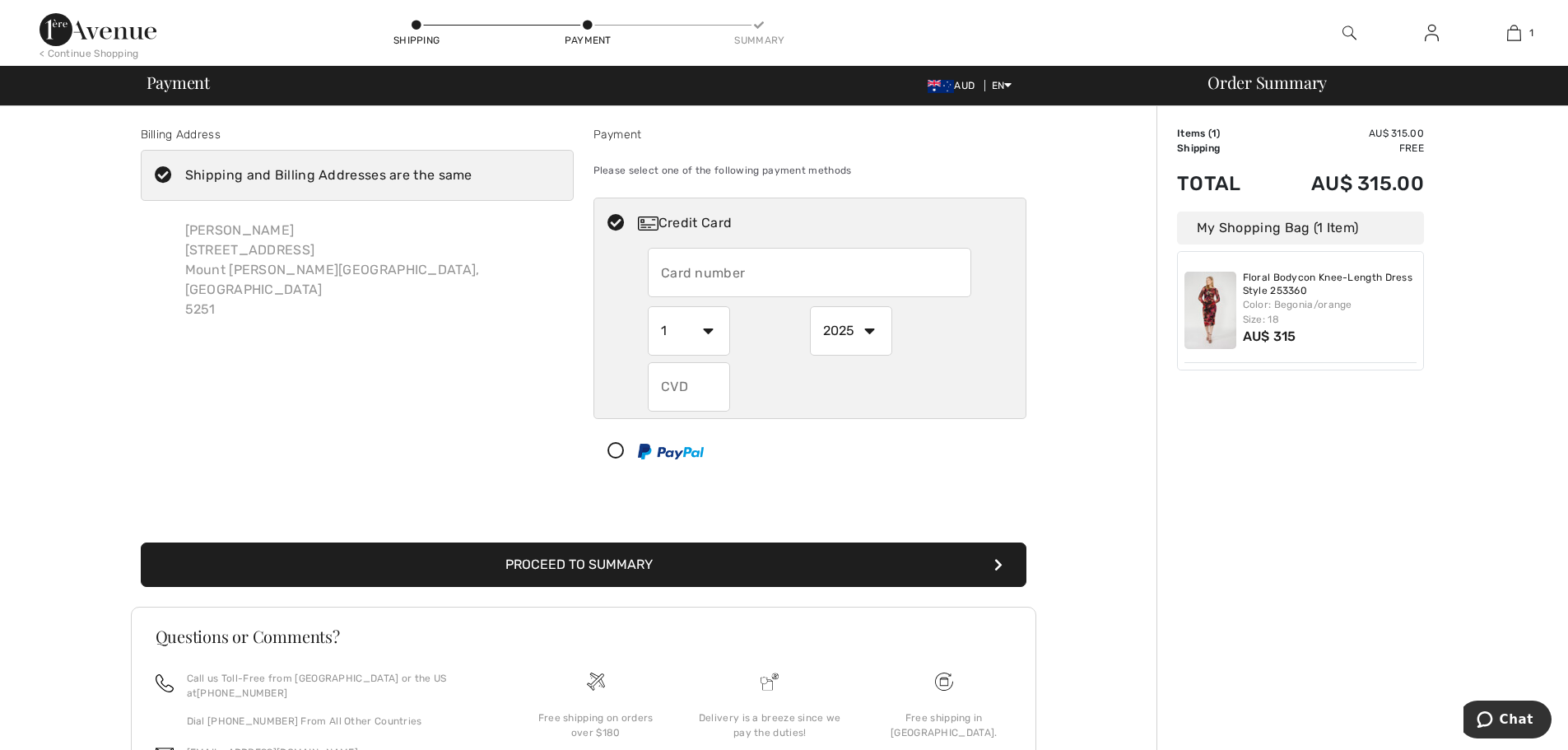
click at [619, 447] on icon at bounding box center [616, 452] width 43 height 17
select select "1"
select select "2025"
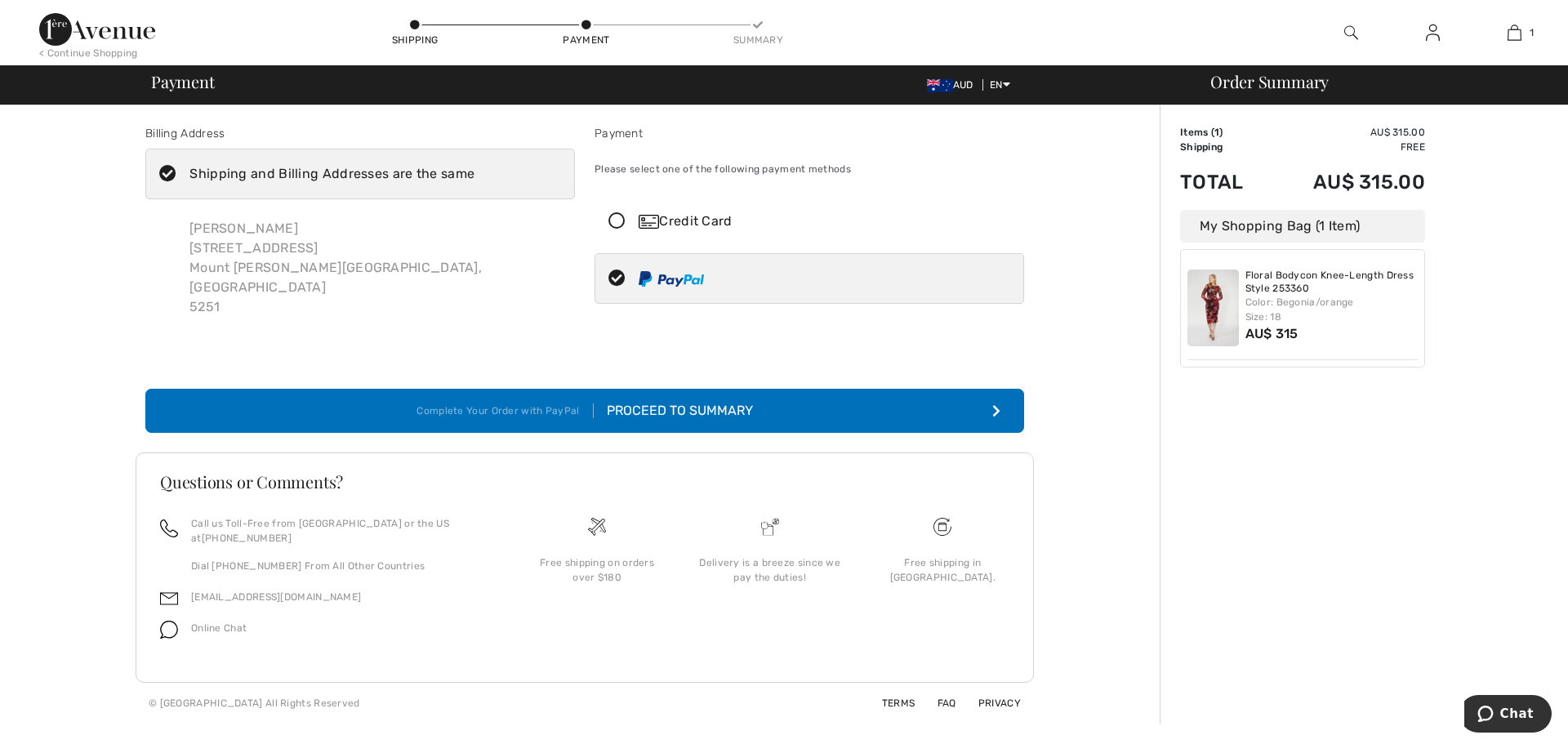
click at [668, 401] on div "Proceed to Summary" at bounding box center [673, 411] width 159 height 19
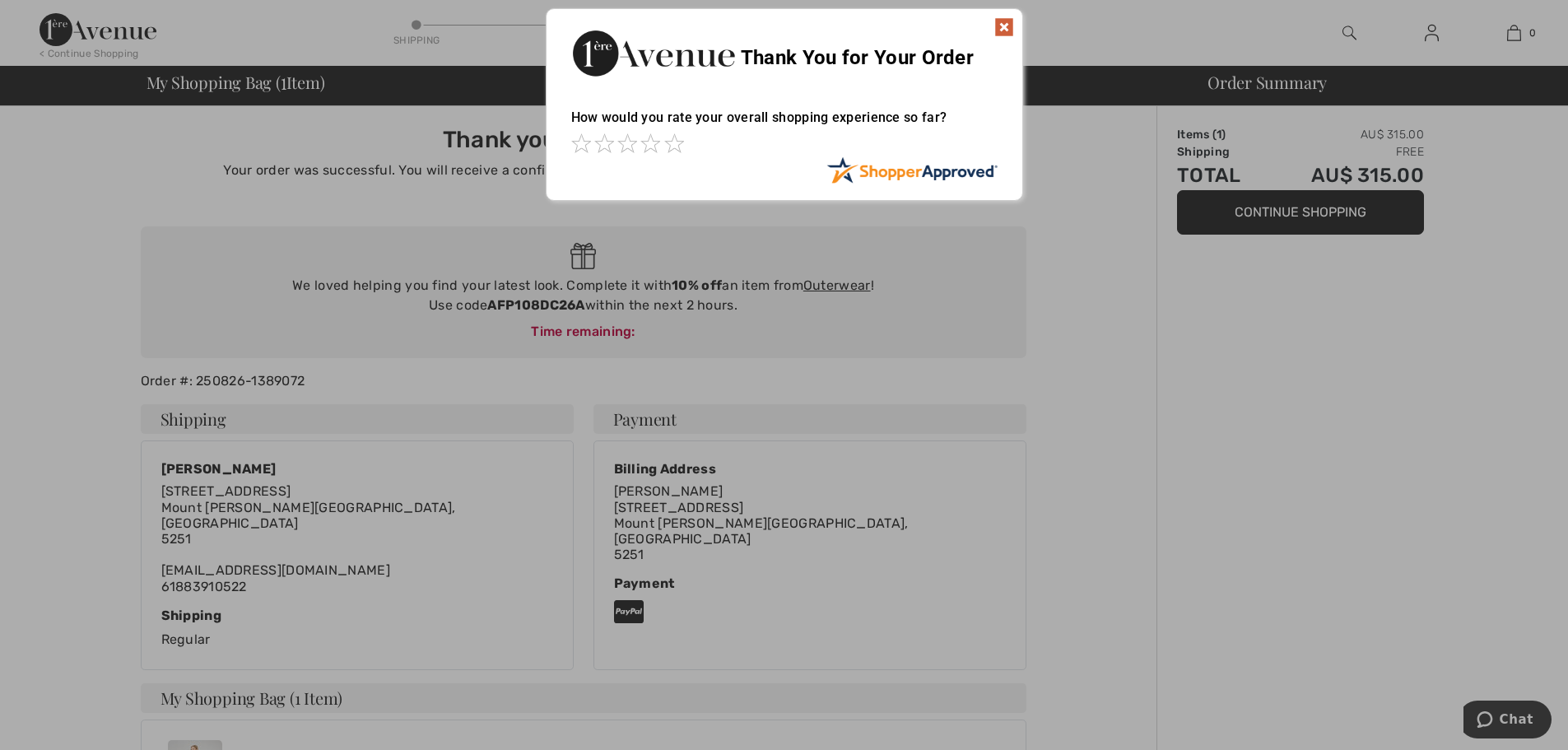
click at [1008, 24] on img at bounding box center [1004, 27] width 19 height 19
